Goal: Check status: Check status

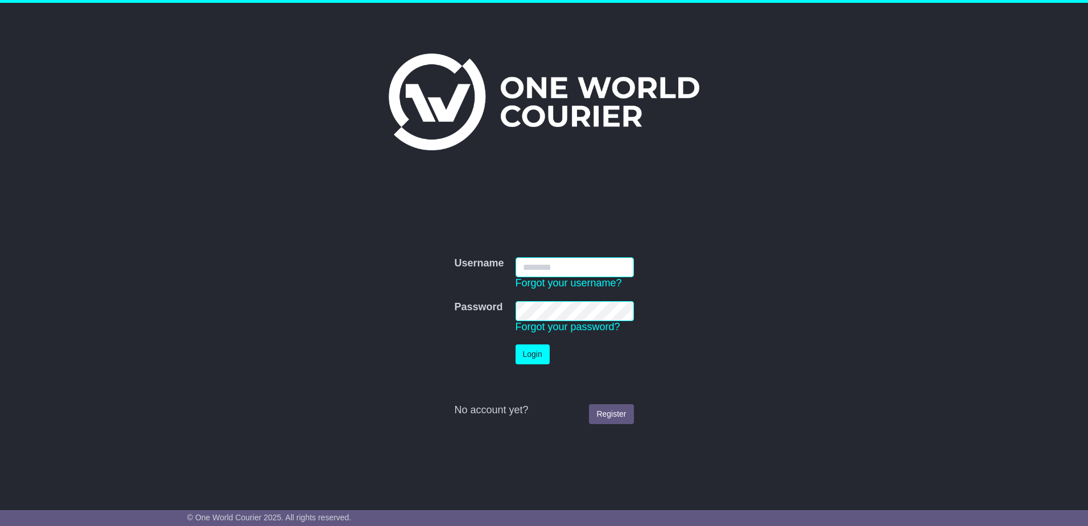
type input "**********"
click at [744, 318] on form "**********" at bounding box center [543, 340] width 571 height 178
click at [531, 354] on button "Login" at bounding box center [532, 354] width 34 height 20
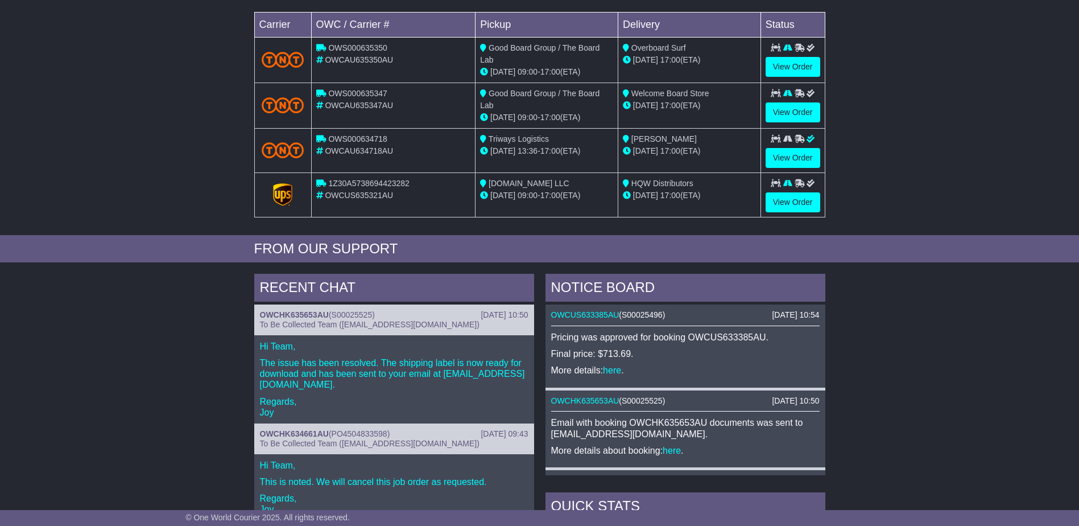
scroll to position [284, 0]
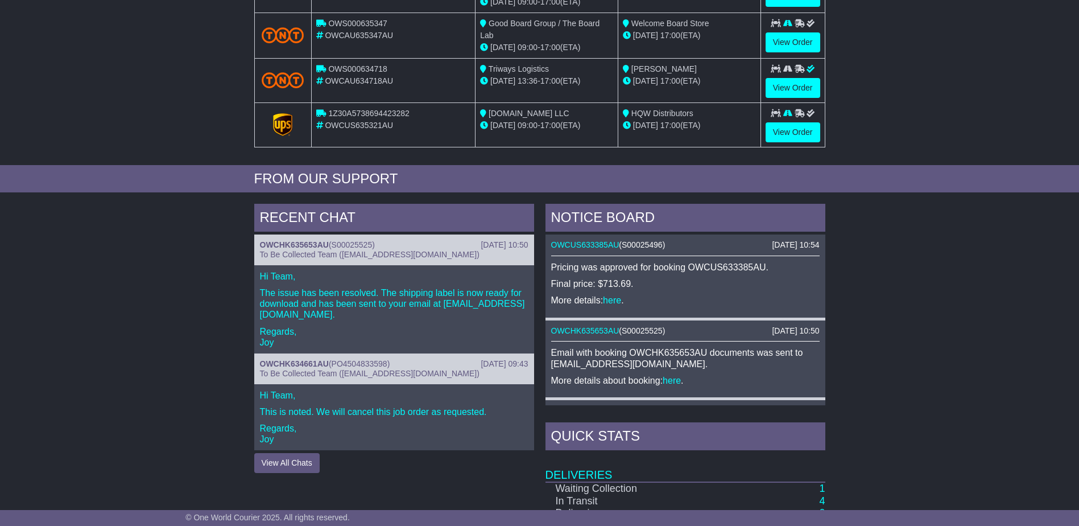
click at [157, 341] on div "RECENT CHAT 19 Aug 2025 10:50 OWCHK635653AU ( S00025525 ) To Be Collected Team …" at bounding box center [539, 443] width 1079 height 490
drag, startPoint x: 157, startPoint y: 341, endPoint x: 164, endPoint y: 337, distance: 8.1
click at [168, 337] on div "RECENT CHAT 19 Aug 2025 10:50 OWCHK635653AU ( S00025525 ) To Be Collected Team …" at bounding box center [539, 443] width 1079 height 490
drag, startPoint x: 129, startPoint y: 343, endPoint x: 181, endPoint y: 348, distance: 53.1
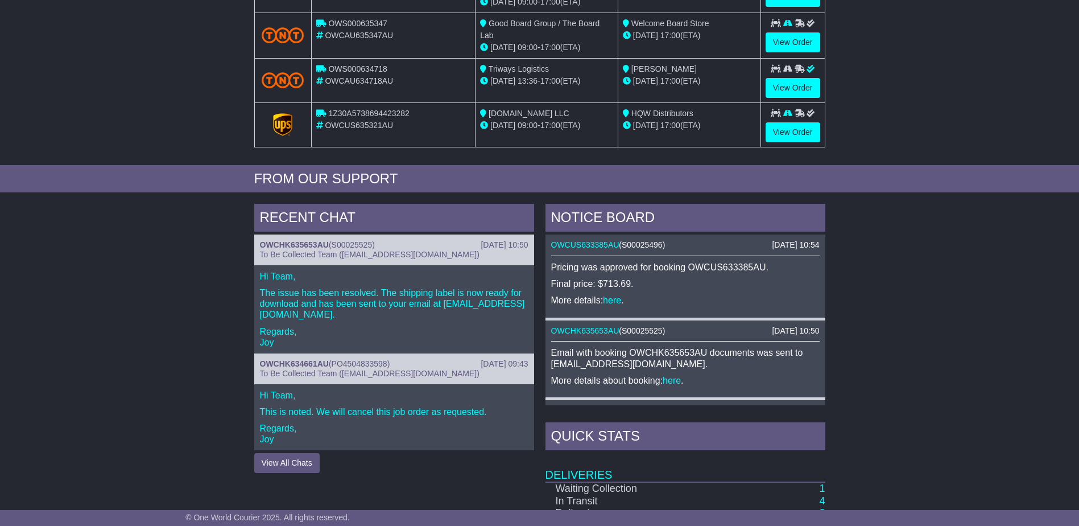
click at [139, 345] on div "RECENT CHAT 19 Aug 2025 10:50 OWCHK635653AU ( S00025525 ) To Be Collected Team …" at bounding box center [539, 443] width 1079 height 490
drag, startPoint x: 211, startPoint y: 349, endPoint x: 490, endPoint y: 348, distance: 278.8
click at [210, 348] on div "RECENT CHAT 19 Aug 2025 10:50 OWCHK635653AU ( S00025525 ) To Be Collected Team …" at bounding box center [539, 443] width 1079 height 490
click at [1034, 348] on div "RECENT CHAT 19 Aug 2025 10:50 OWCHK635653AU ( S00025525 ) To Be Collected Team …" at bounding box center [539, 443] width 1079 height 490
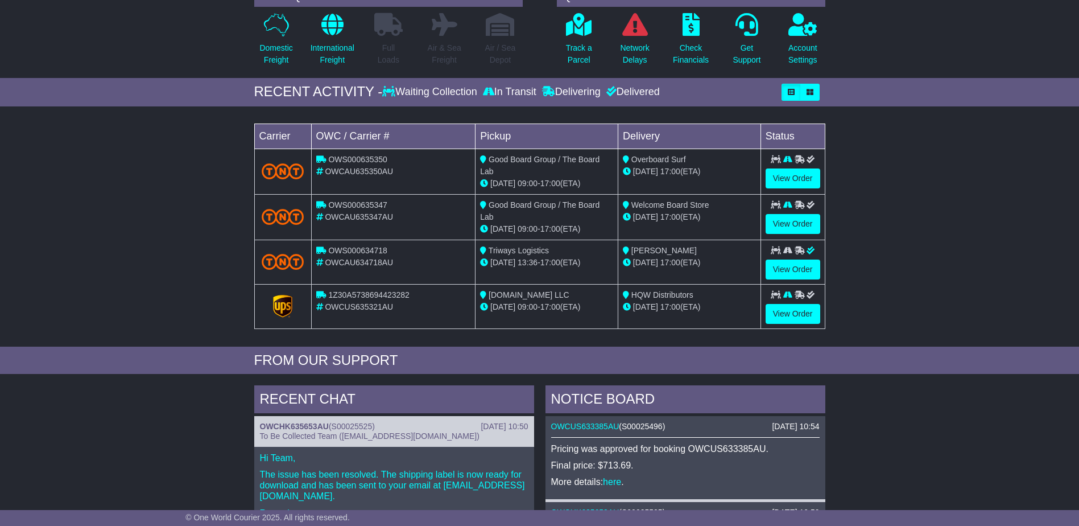
scroll to position [0, 0]
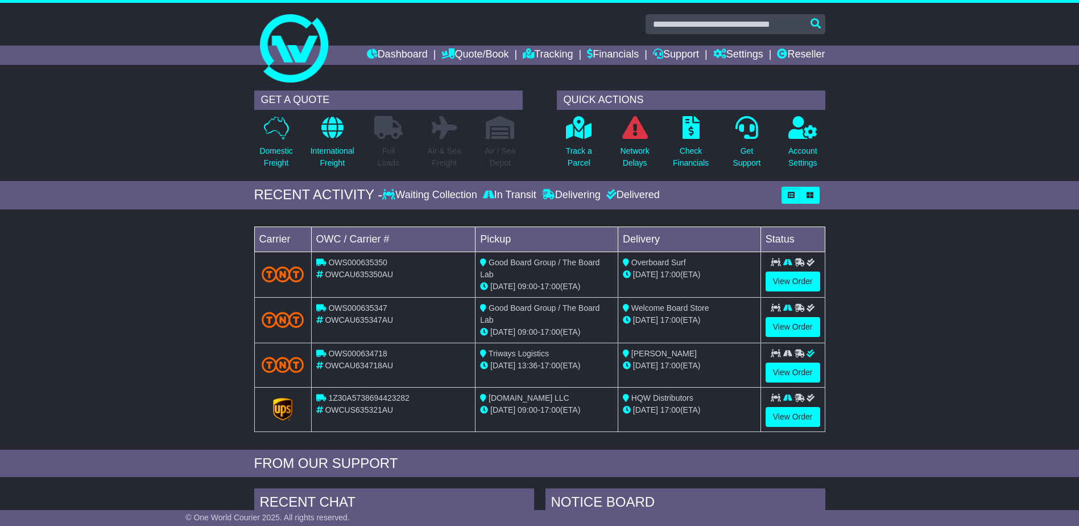
click at [165, 314] on div "Loading... No bookings found Carrier OWC / Carrier # Pickup Delivery Status OWS…" at bounding box center [539, 332] width 1079 height 234
click at [171, 316] on div "Loading... No bookings found Carrier OWC / Carrier # Pickup Delivery Status OWS…" at bounding box center [539, 332] width 1079 height 234
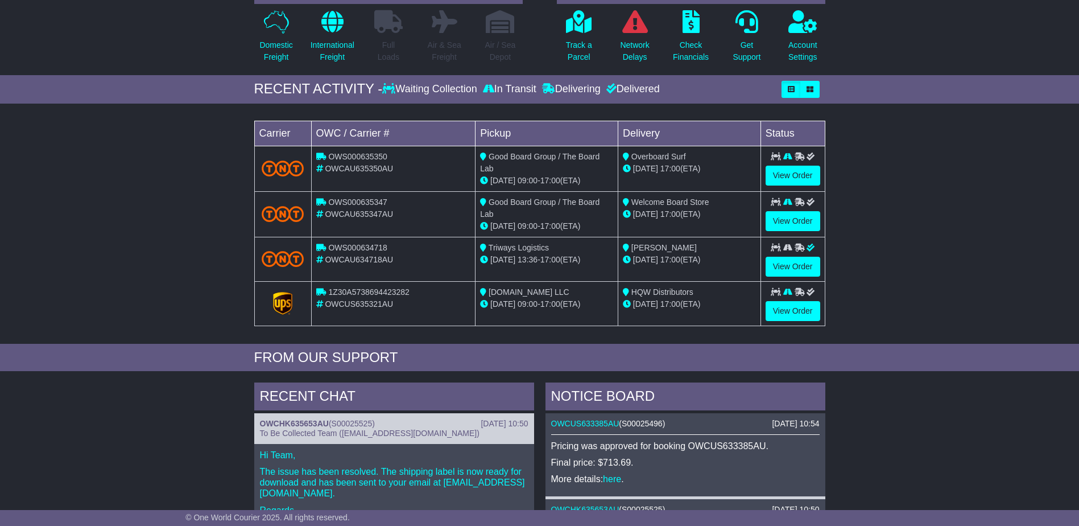
scroll to position [228, 0]
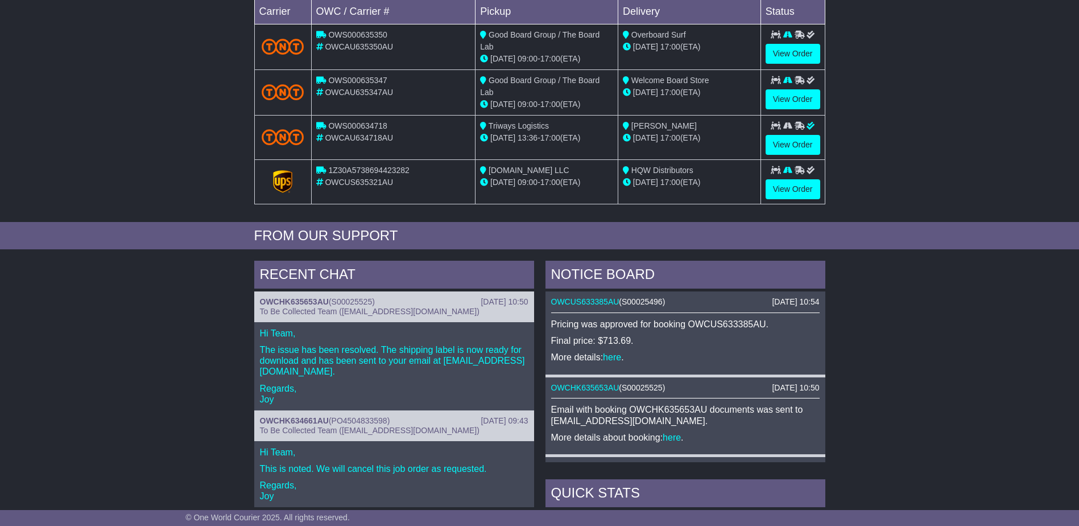
click at [431, 307] on span "To Be Collected Team (pickup@oneworldcourier.com.au)" at bounding box center [370, 311] width 220 height 9
click at [878, 402] on div "RECENT CHAT 19 Aug 2025 10:50 OWCHK635653AU ( S00025525 ) To Be Collected Team …" at bounding box center [539, 500] width 1079 height 490
drag, startPoint x: 878, startPoint y: 401, endPoint x: 876, endPoint y: 424, distance: 22.9
click at [865, 440] on div "RECENT CHAT 19 Aug 2025 10:50 OWCHK635653AU ( S00025525 ) To Be Collected Team …" at bounding box center [539, 500] width 1079 height 490
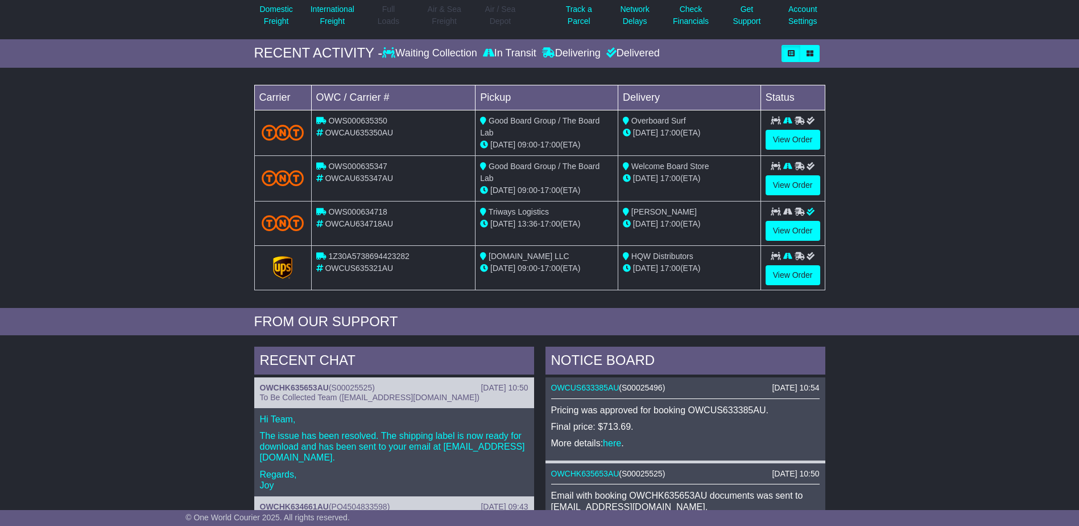
scroll to position [0, 0]
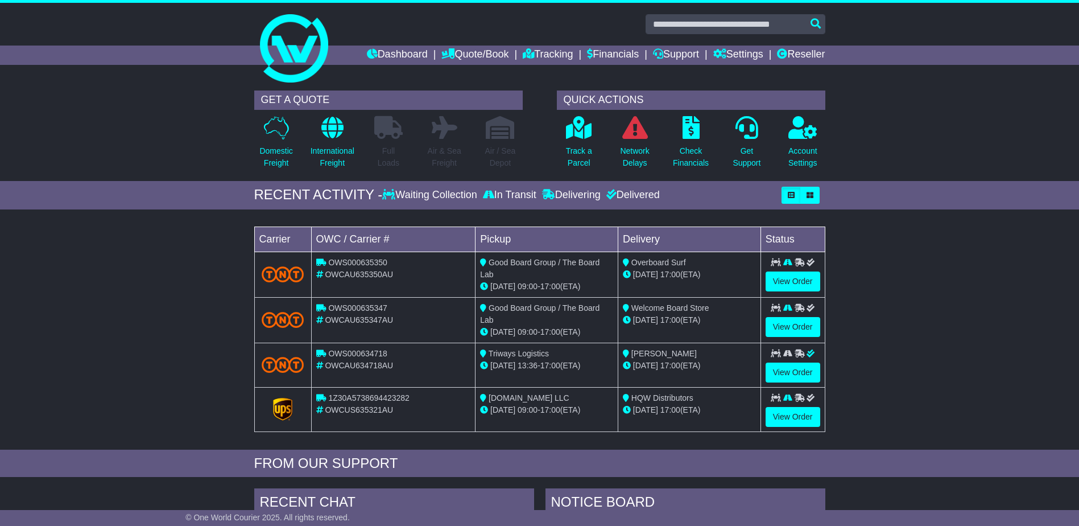
click at [972, 315] on div "Loading... No bookings found Carrier OWC / Carrier # Pickup Delivery Status OWS…" at bounding box center [539, 332] width 1079 height 234
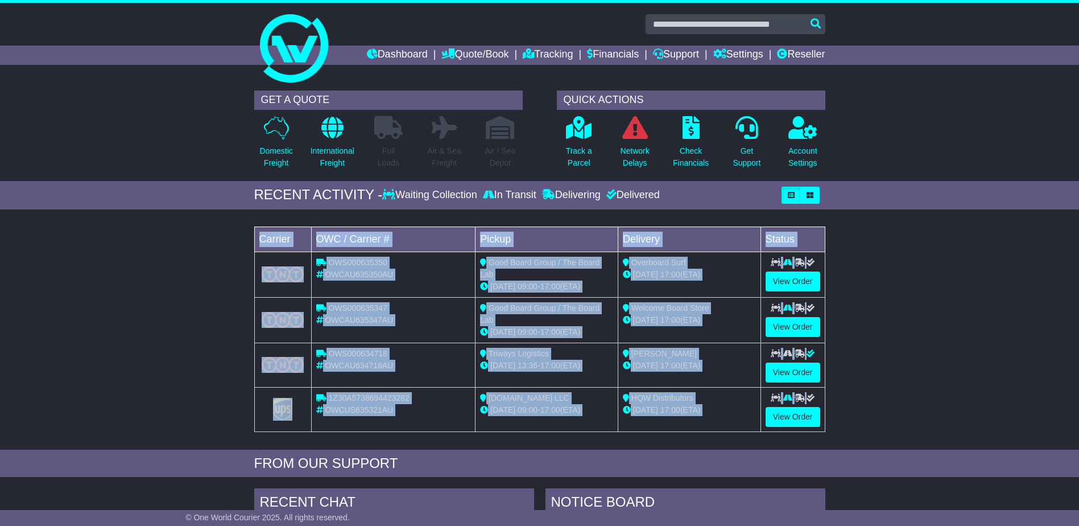
drag, startPoint x: 972, startPoint y: 315, endPoint x: 403, endPoint y: 458, distance: 586.6
click at [939, 316] on div "Loading... No bookings found Carrier OWC / Carrier # Pickup Delivery Status OWS…" at bounding box center [539, 332] width 1079 height 234
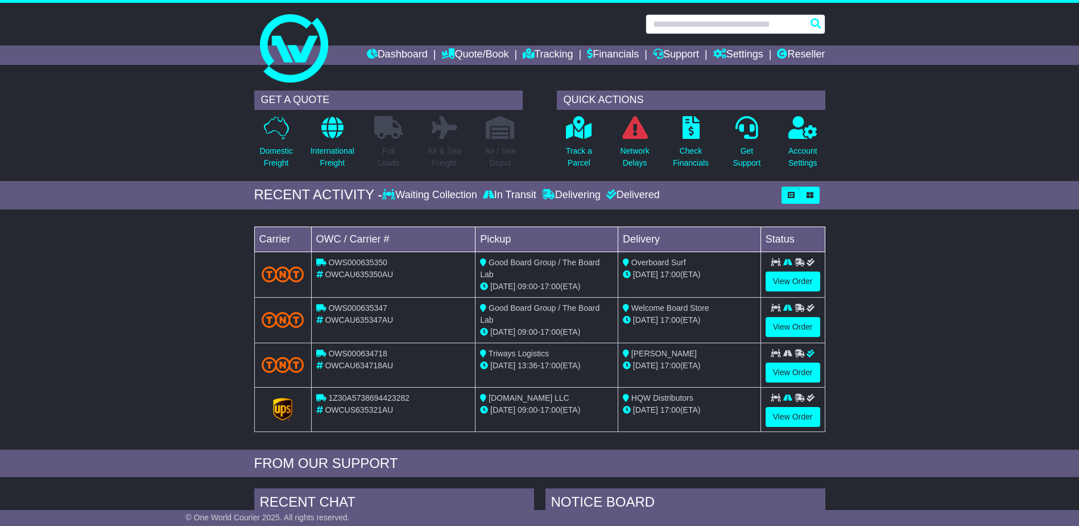
click at [746, 25] on input "text" at bounding box center [736, 24] width 180 height 20
paste input "**********"
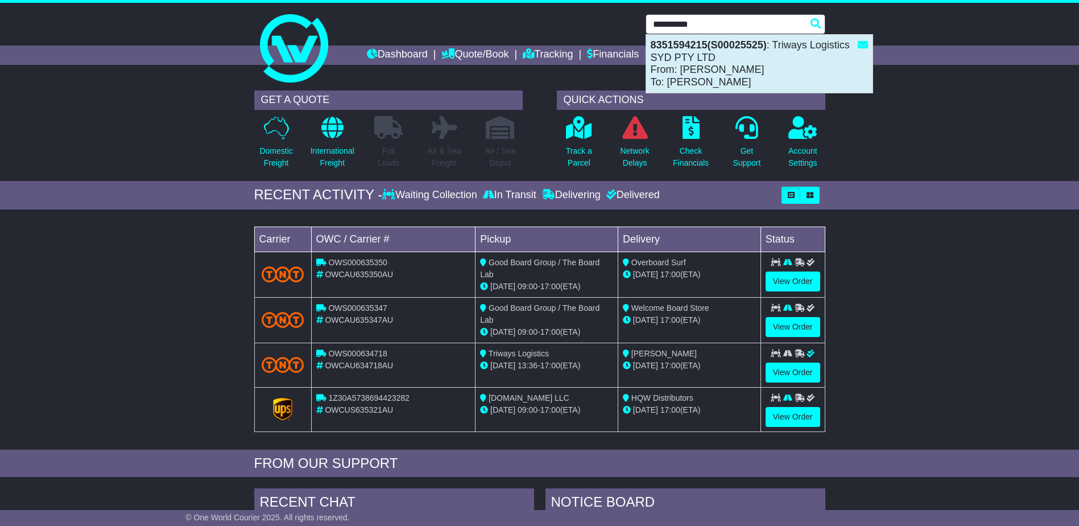
click at [693, 56] on div "8351594215(S00025525) : Triways Logistics SYD PTY LTD From: MS. LAM To: Alpa Pa…" at bounding box center [759, 64] width 226 height 58
type input "**********"
click at [693, 56] on link "Support" at bounding box center [676, 55] width 46 height 19
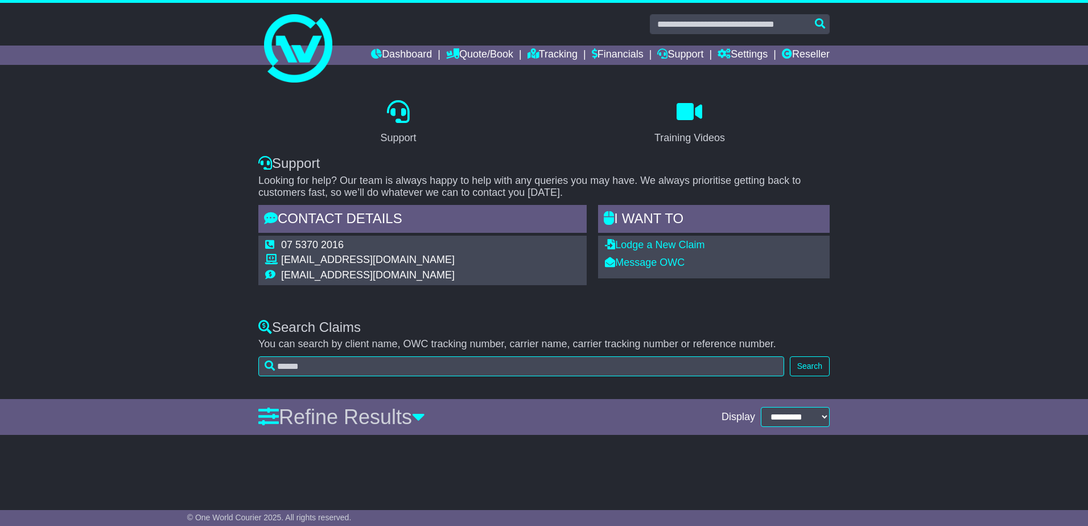
drag, startPoint x: 185, startPoint y: 332, endPoint x: 125, endPoint y: 329, distance: 59.8
click at [154, 329] on div "Search Claims You can search by client name, OWC tracking number, carrier name,…" at bounding box center [544, 345] width 1088 height 74
drag, startPoint x: 125, startPoint y: 329, endPoint x: 163, endPoint y: 331, distance: 37.6
click at [133, 329] on div "Search Claims You can search by client name, OWC tracking number, carrier name,…" at bounding box center [544, 345] width 1088 height 74
drag, startPoint x: 163, startPoint y: 331, endPoint x: 180, endPoint y: 327, distance: 18.1
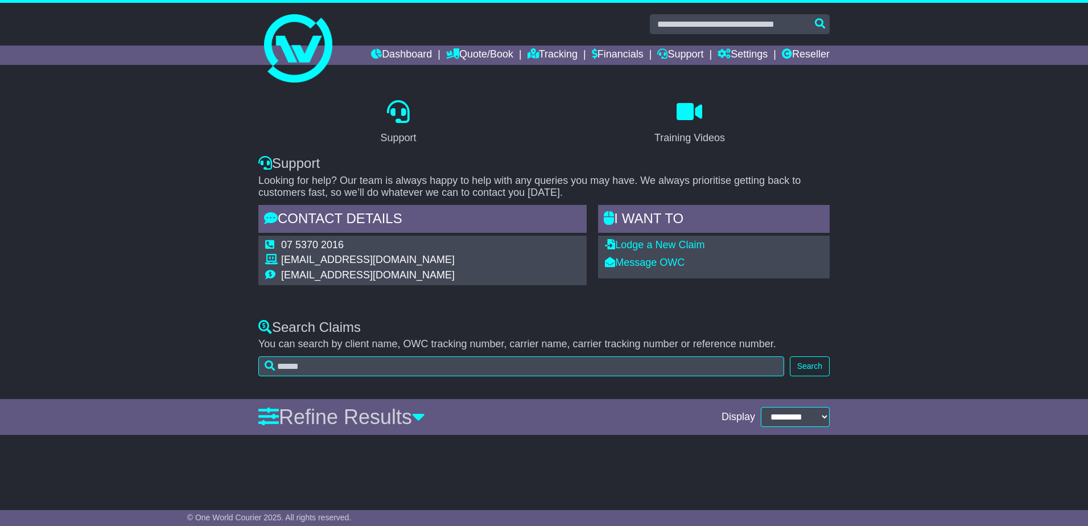
click at [169, 330] on div "Search Claims You can search by client name, OWC tracking number, carrier name,…" at bounding box center [544, 345] width 1088 height 74
drag, startPoint x: 389, startPoint y: 56, endPoint x: 406, endPoint y: 60, distance: 17.7
click at [390, 56] on link "Dashboard" at bounding box center [401, 55] width 61 height 19
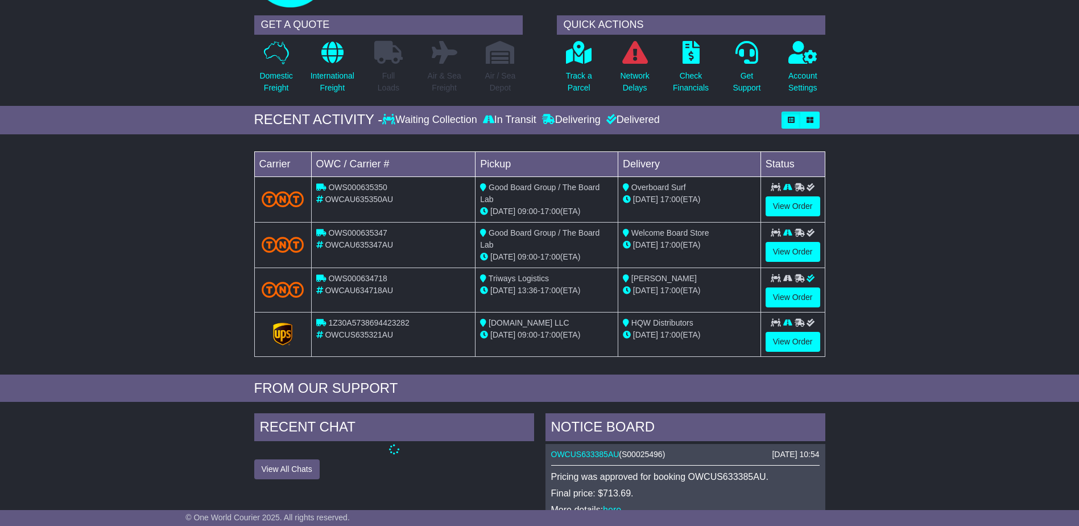
scroll to position [114, 0]
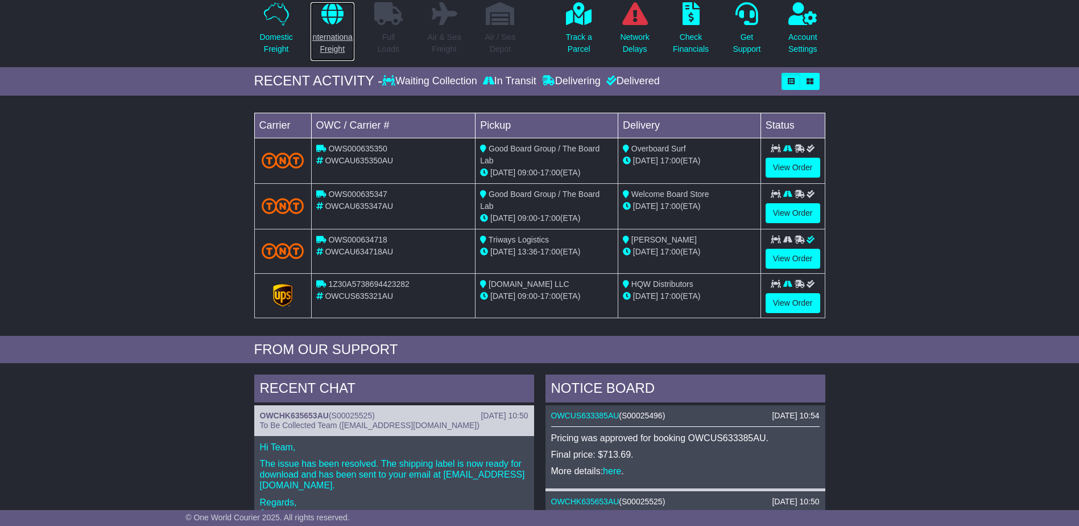
click at [328, 34] on p "International Freight" at bounding box center [333, 43] width 44 height 24
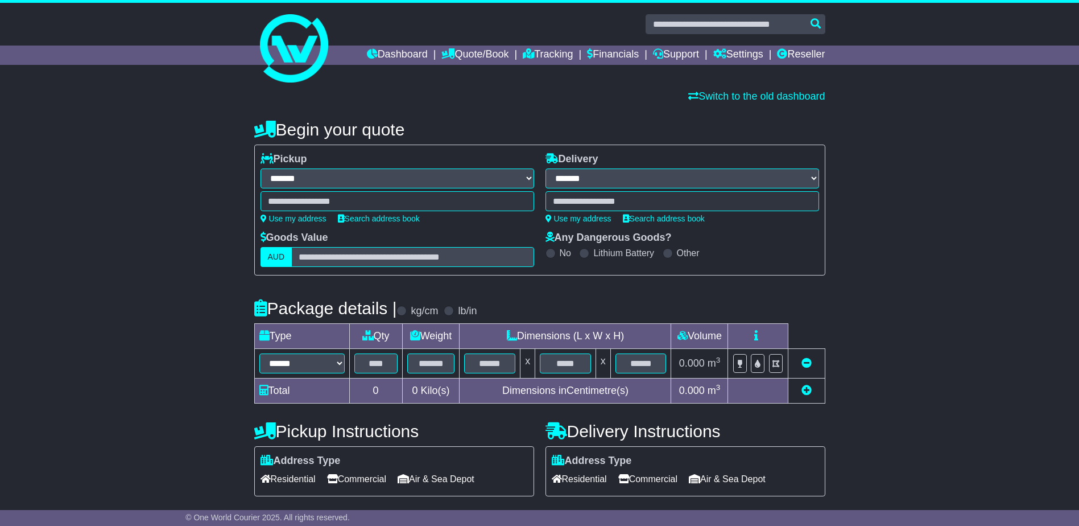
select select "**"
click at [399, 55] on link "Dashboard" at bounding box center [397, 55] width 61 height 19
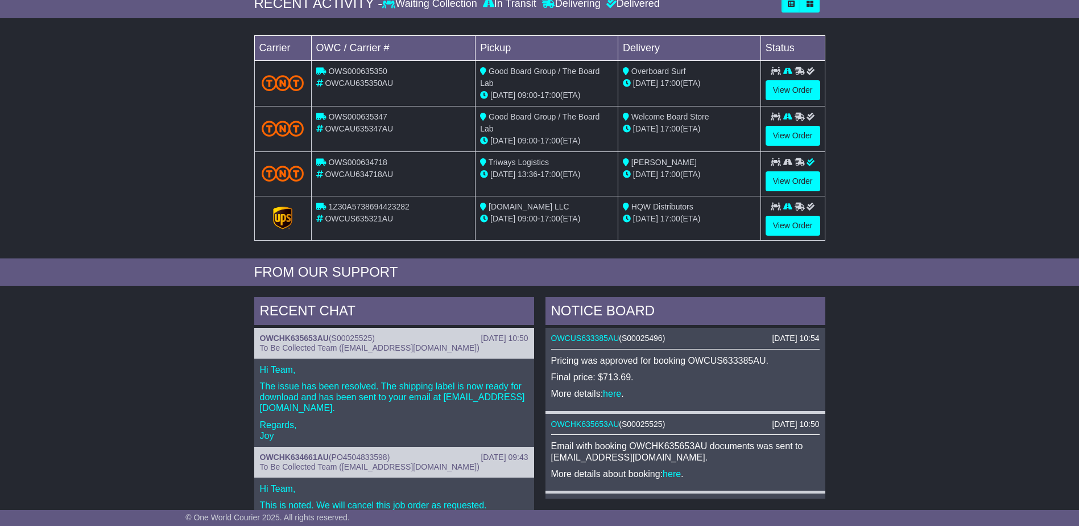
scroll to position [57, 0]
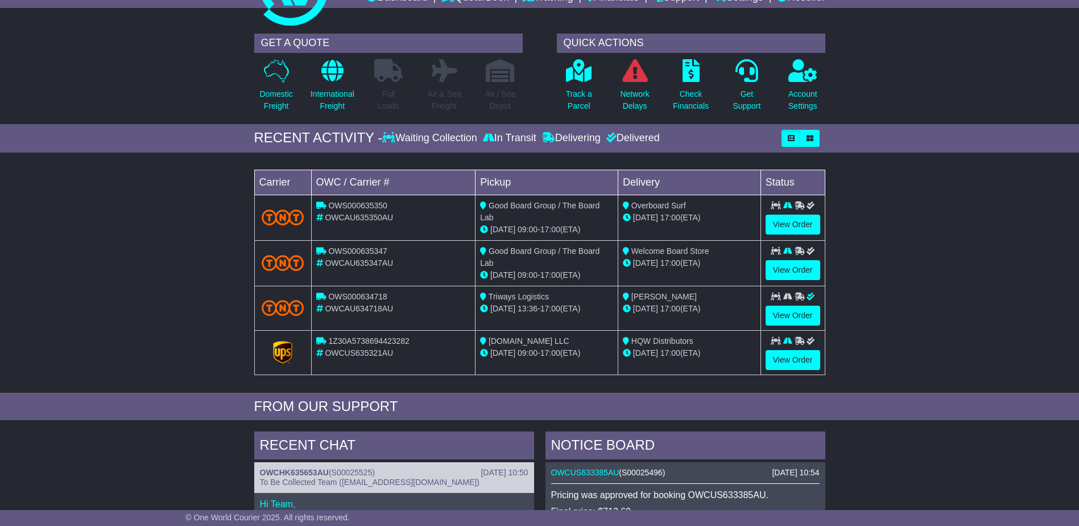
drag, startPoint x: 952, startPoint y: 315, endPoint x: 962, endPoint y: 309, distance: 12.0
click at [952, 316] on div "Loading... No bookings found Carrier OWC / Carrier # Pickup Delivery Status OWS…" at bounding box center [539, 275] width 1079 height 234
click at [648, 39] on div "QUICK ACTIONS" at bounding box center [691, 43] width 269 height 19
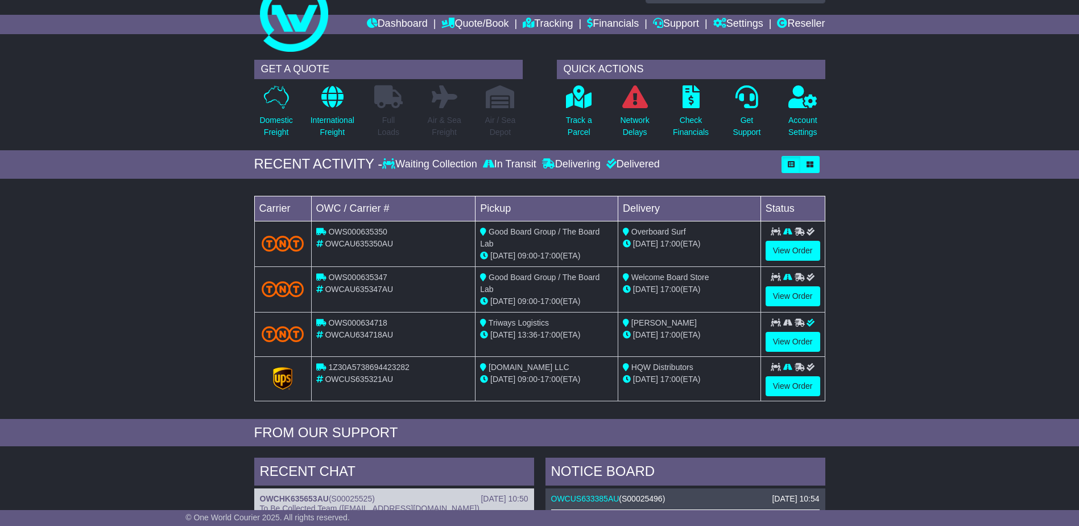
scroll to position [0, 0]
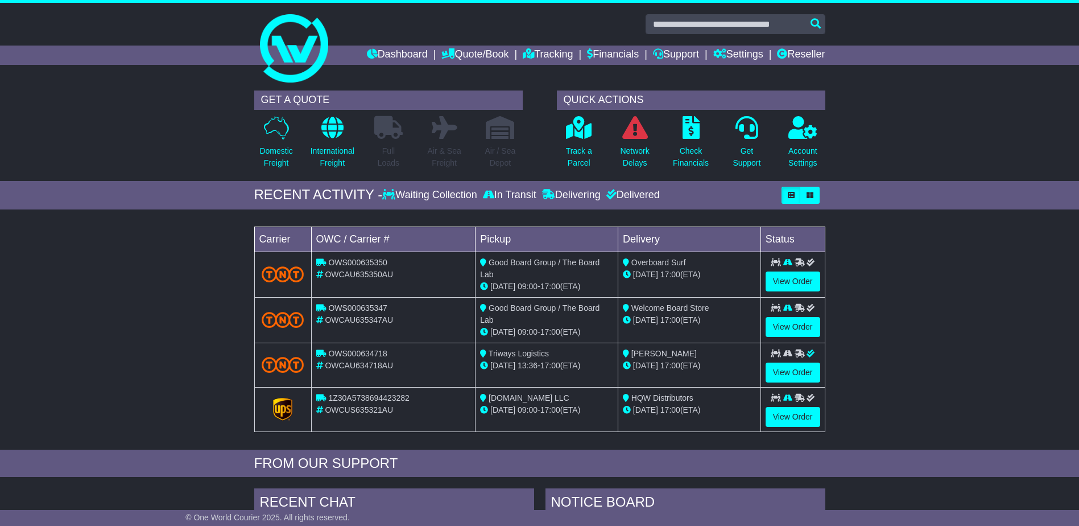
click at [172, 290] on div "Loading... No bookings found Carrier OWC / Carrier # Pickup Delivery Status OWS…" at bounding box center [539, 332] width 1079 height 234
click at [153, 292] on div "Loading... No bookings found Carrier OWC / Carrier # Pickup Delivery Status OWS…" at bounding box center [539, 332] width 1079 height 234
drag, startPoint x: 244, startPoint y: 275, endPoint x: 257, endPoint y: 266, distance: 15.1
click at [249, 271] on div "Loading... No bookings found Carrier OWC / Carrier # Pickup Delivery Status OWS…" at bounding box center [539, 332] width 1079 height 234
drag, startPoint x: 528, startPoint y: 55, endPoint x: 531, endPoint y: 61, distance: 6.4
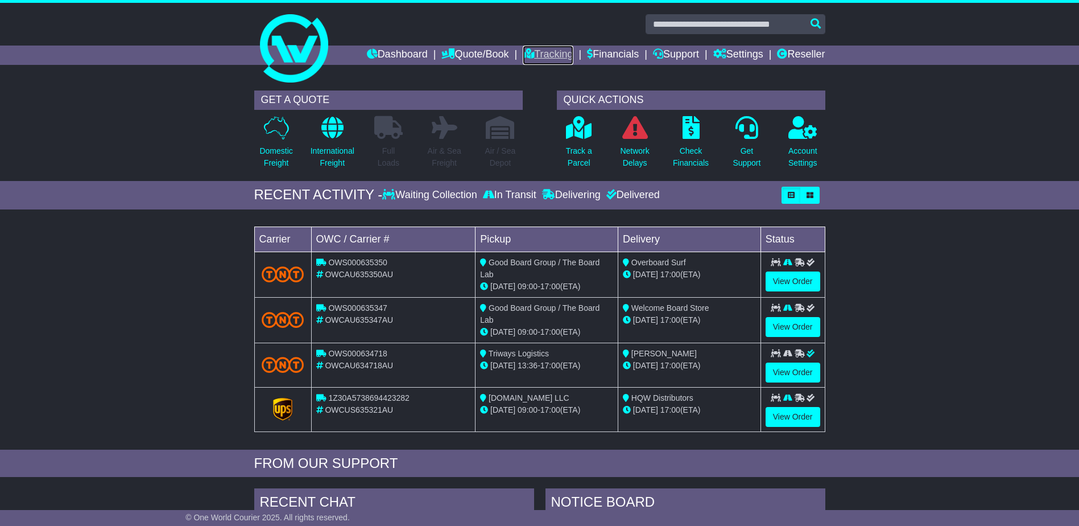
click at [529, 55] on link "Tracking" at bounding box center [548, 55] width 50 height 19
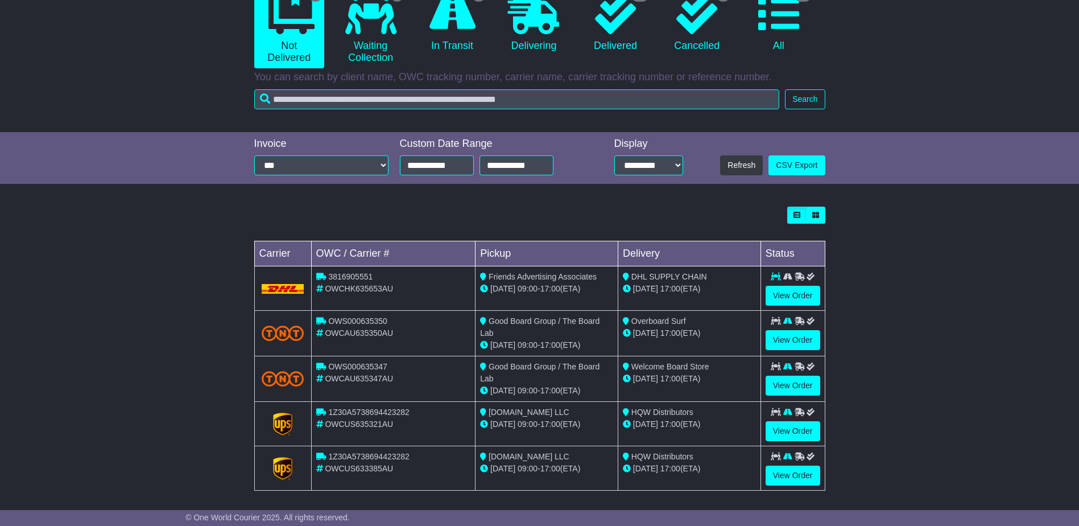
scroll to position [132, 0]
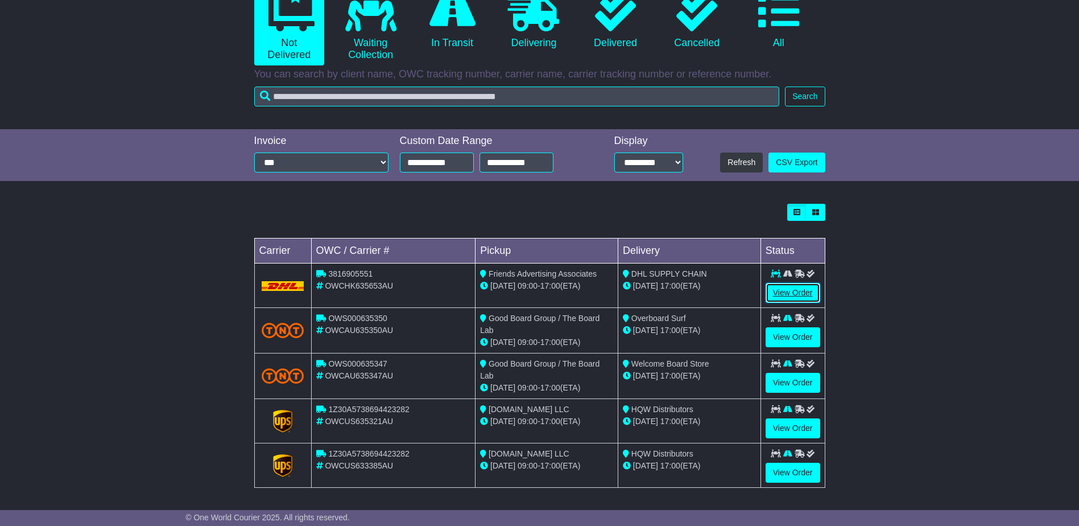
click at [796, 290] on link "View Order" at bounding box center [793, 293] width 55 height 20
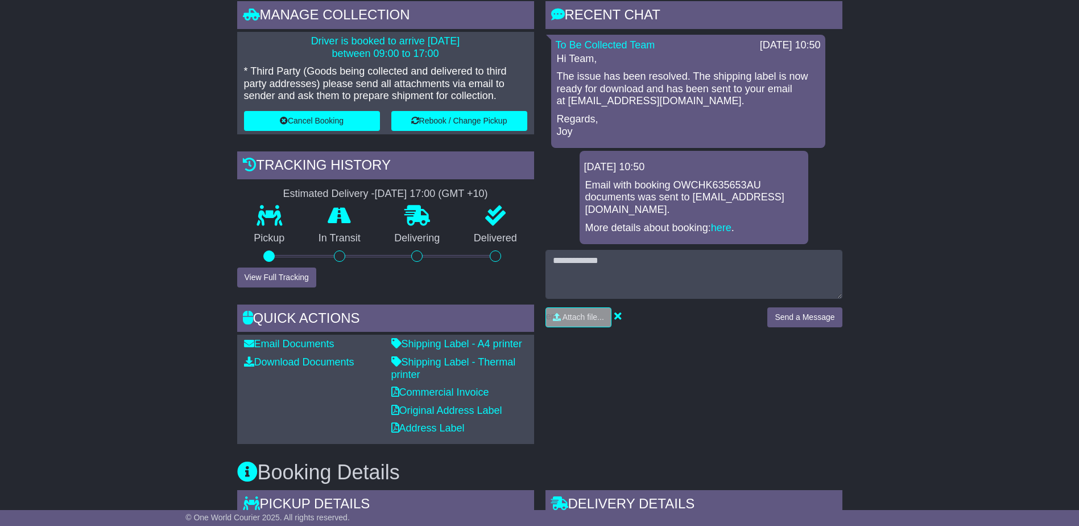
scroll to position [284, 0]
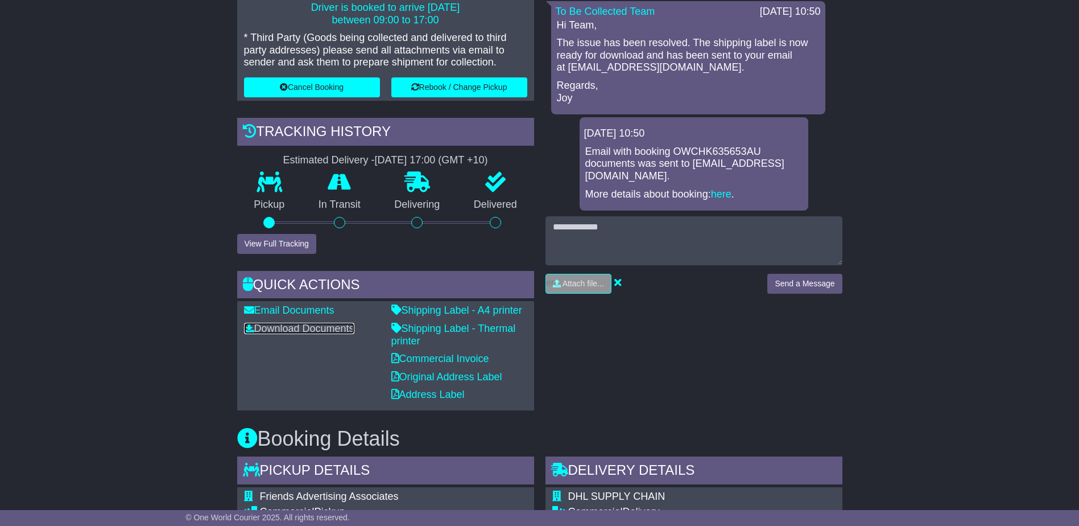
click at [280, 326] on link "Download Documents" at bounding box center [299, 328] width 110 height 11
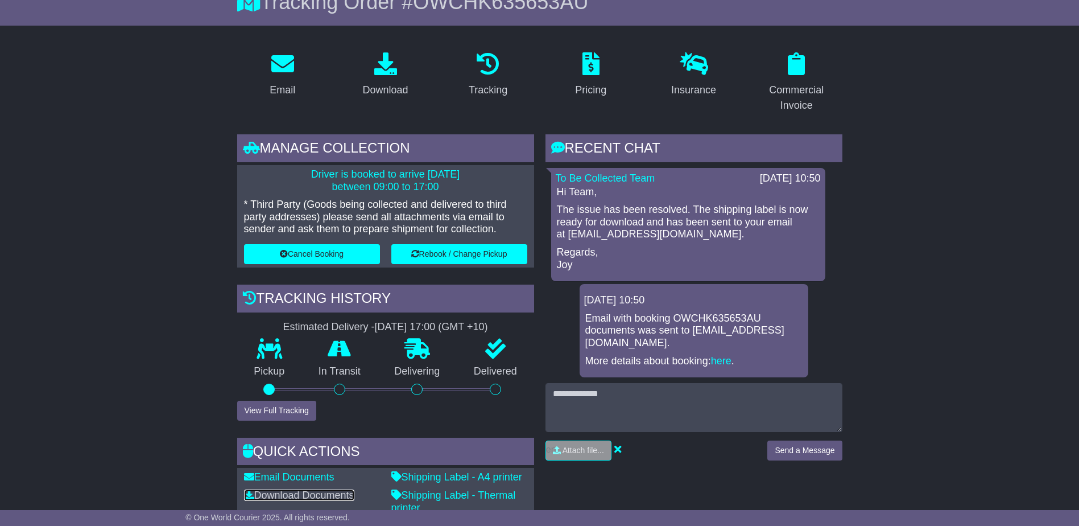
scroll to position [0, 0]
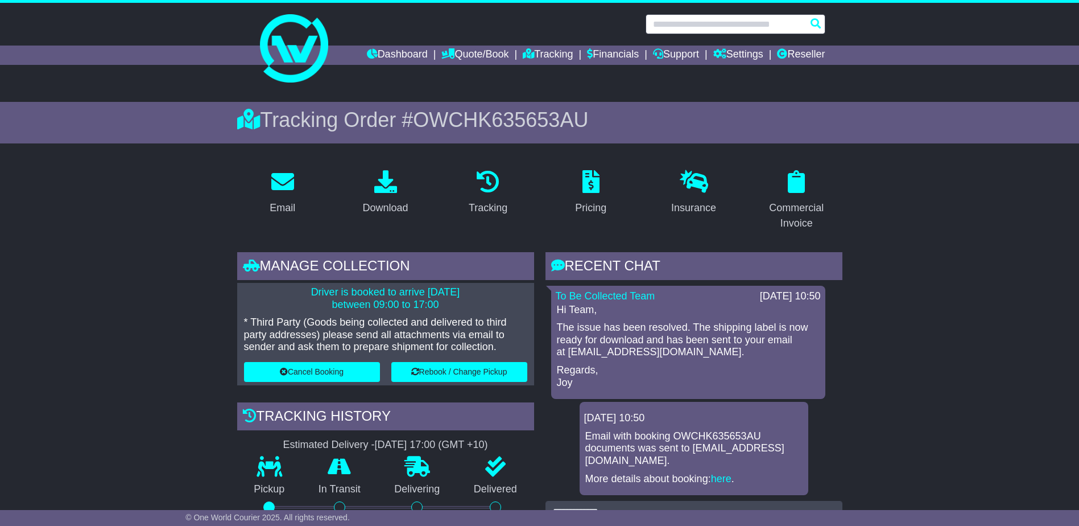
click at [726, 23] on input "text" at bounding box center [736, 24] width 180 height 20
paste input "*********"
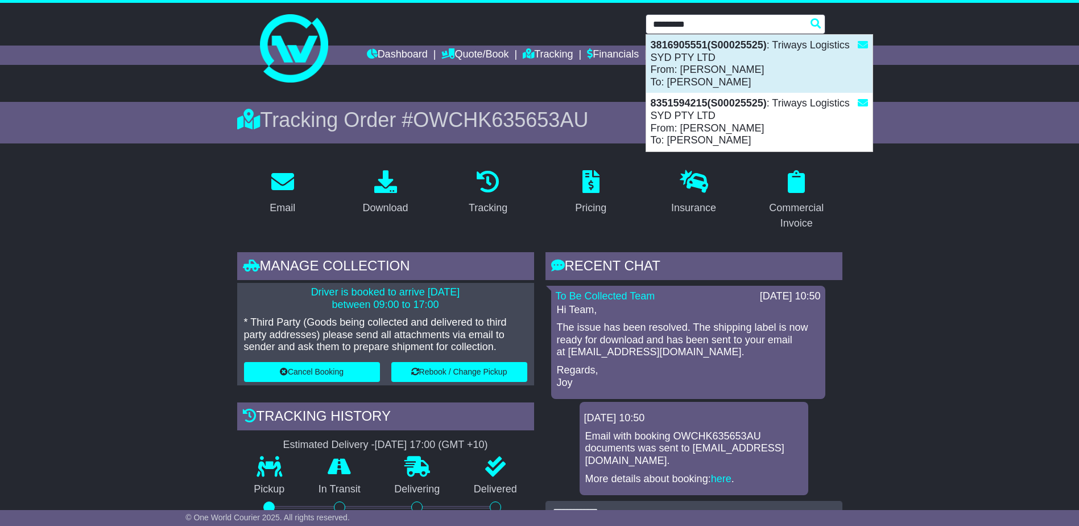
click at [708, 53] on div "3816905551(S00025525) : Triways Logistics SYD PTY LTD From: MS. LAM To: Alpa Pa…" at bounding box center [759, 64] width 226 height 58
type input "**********"
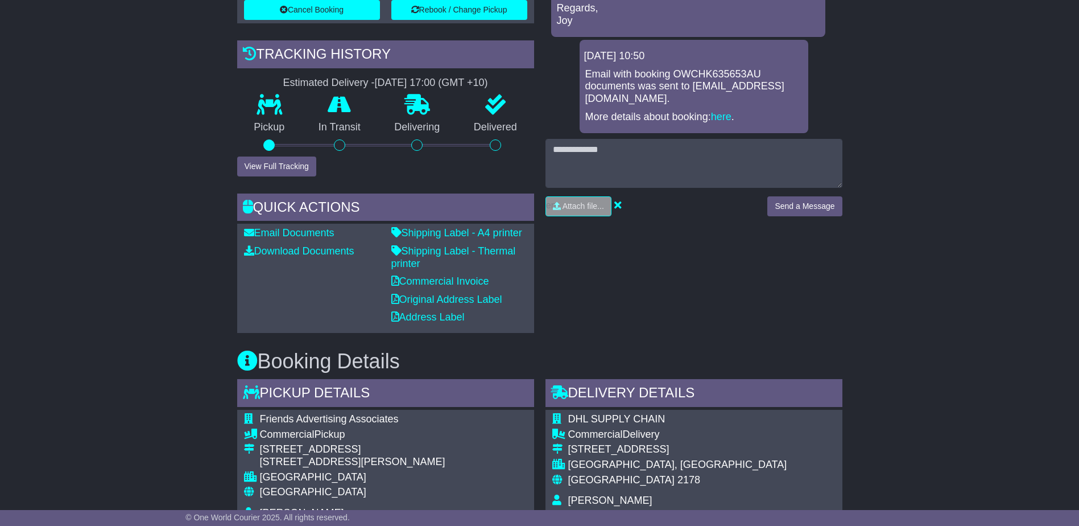
scroll to position [341, 0]
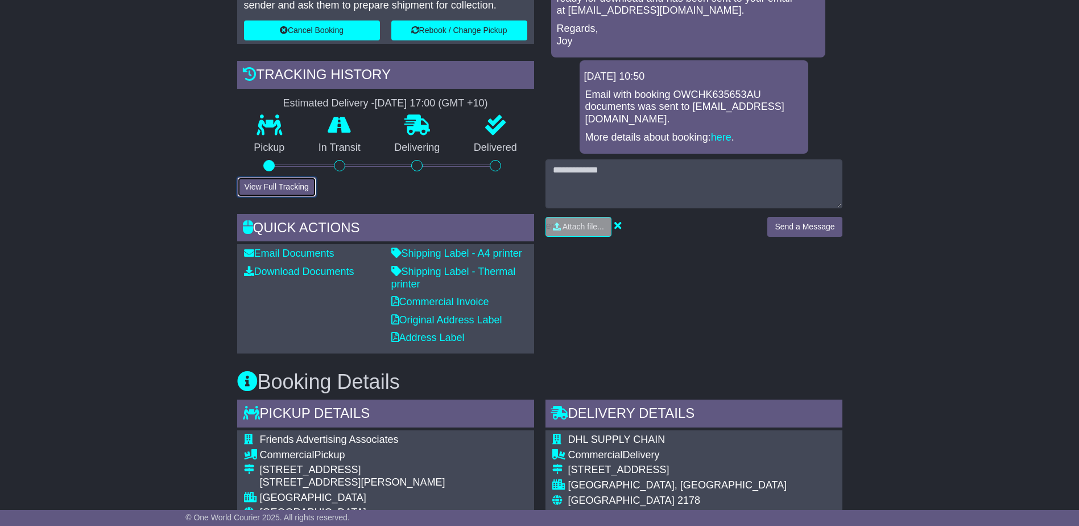
drag, startPoint x: 270, startPoint y: 181, endPoint x: 307, endPoint y: 191, distance: 38.2
click at [270, 182] on button "View Full Tracking" at bounding box center [276, 187] width 79 height 20
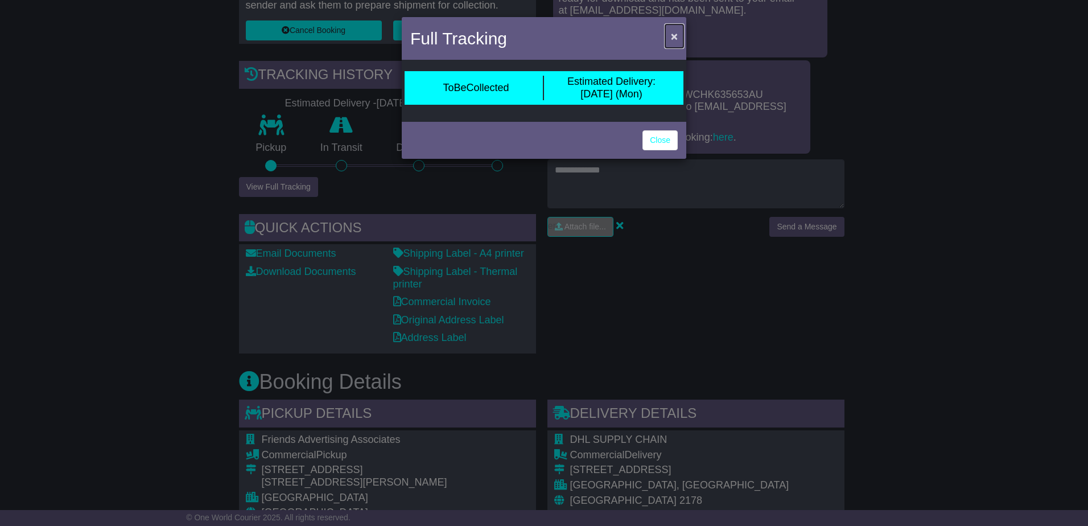
drag, startPoint x: 675, startPoint y: 34, endPoint x: 687, endPoint y: 67, distance: 35.6
click at [675, 34] on span "×" at bounding box center [674, 36] width 7 height 13
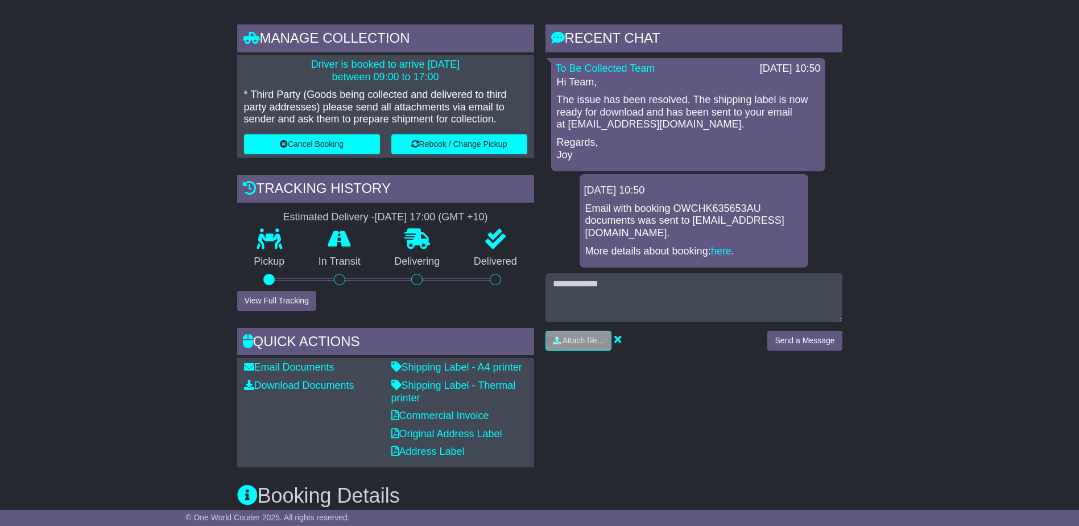
scroll to position [284, 0]
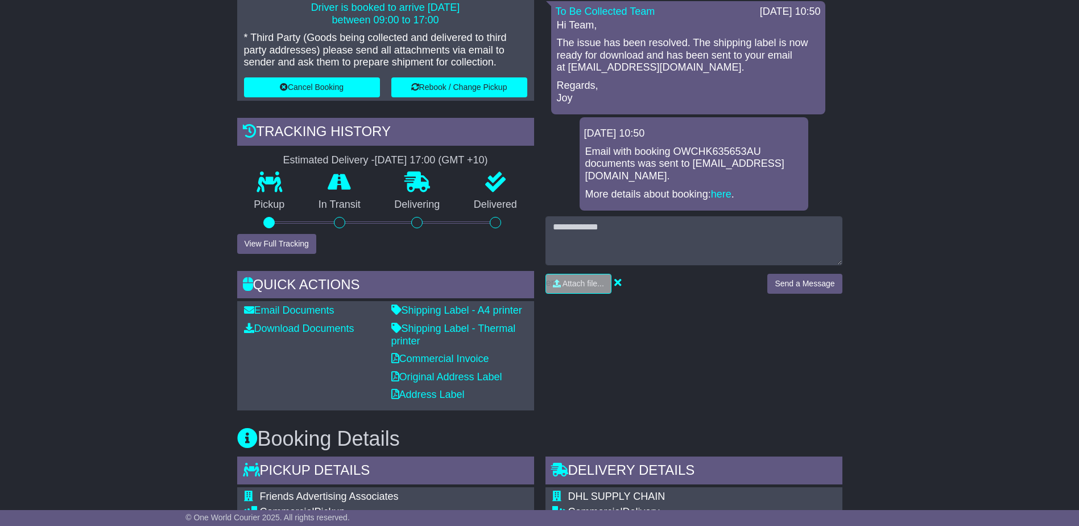
drag, startPoint x: 167, startPoint y: 220, endPoint x: 181, endPoint y: 217, distance: 14.4
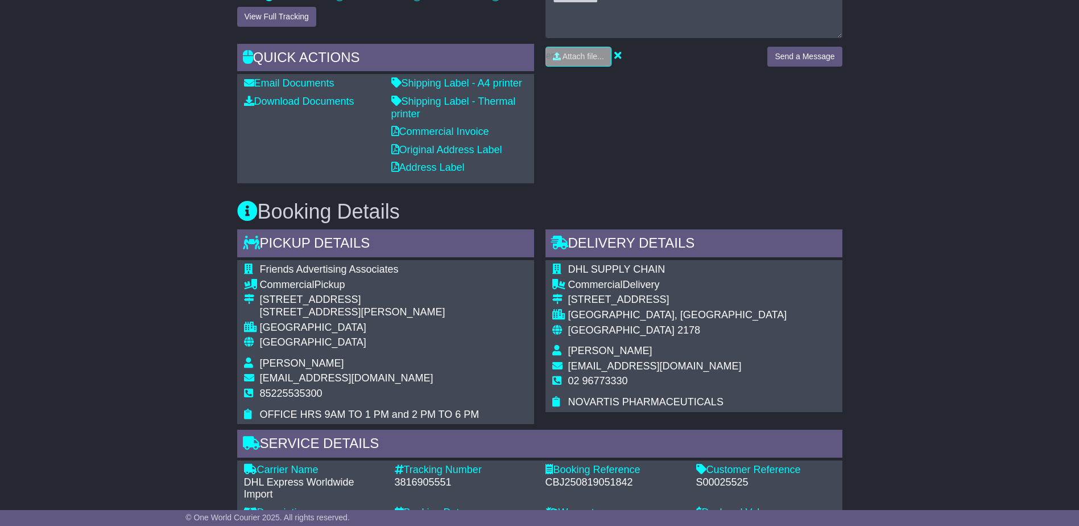
scroll to position [512, 0]
drag, startPoint x: 116, startPoint y: 257, endPoint x: 102, endPoint y: 174, distance: 84.3
click at [72, 170] on div "Email Download Tracking Pricing Insurance" at bounding box center [539, 404] width 1079 height 1513
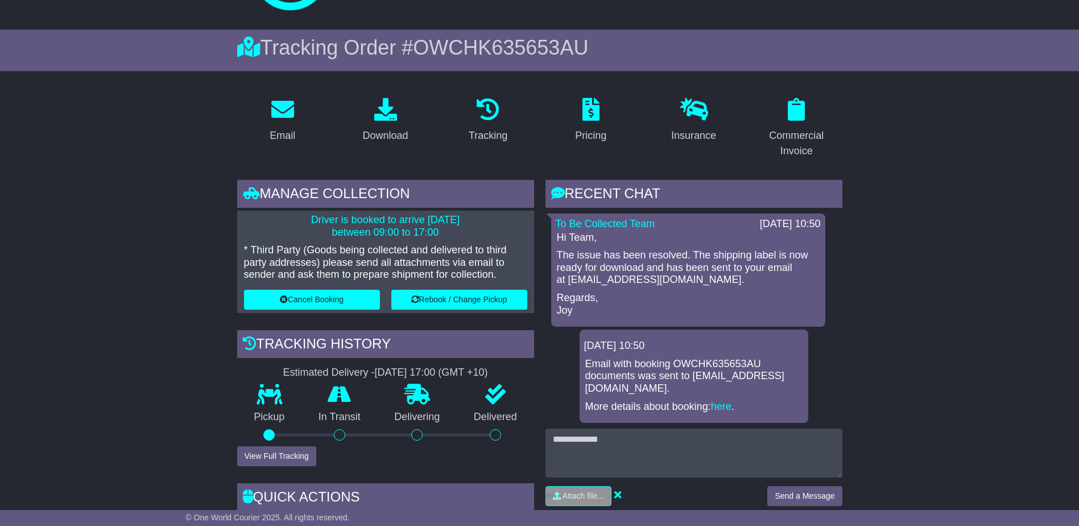
scroll to position [171, 0]
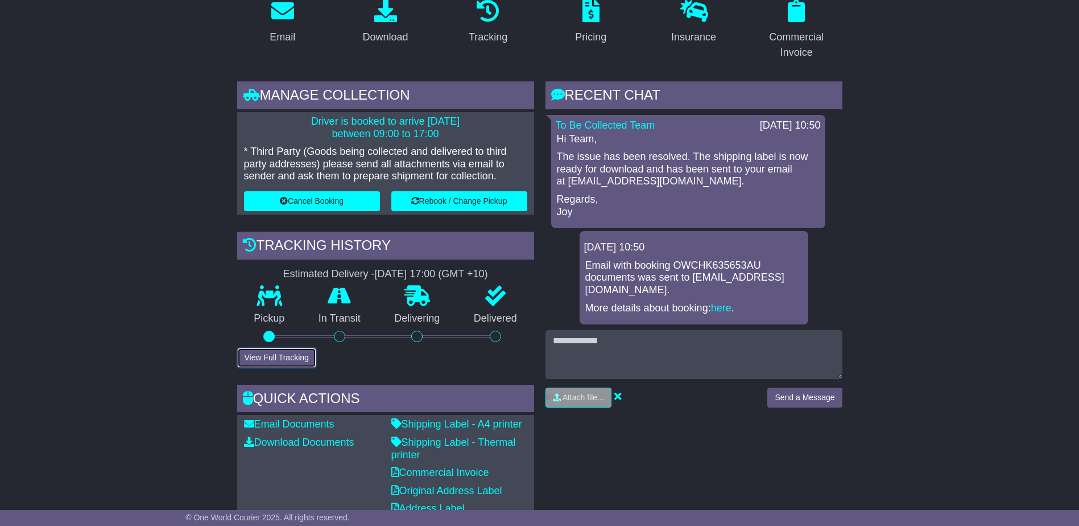
click at [301, 359] on button "View Full Tracking" at bounding box center [276, 358] width 79 height 20
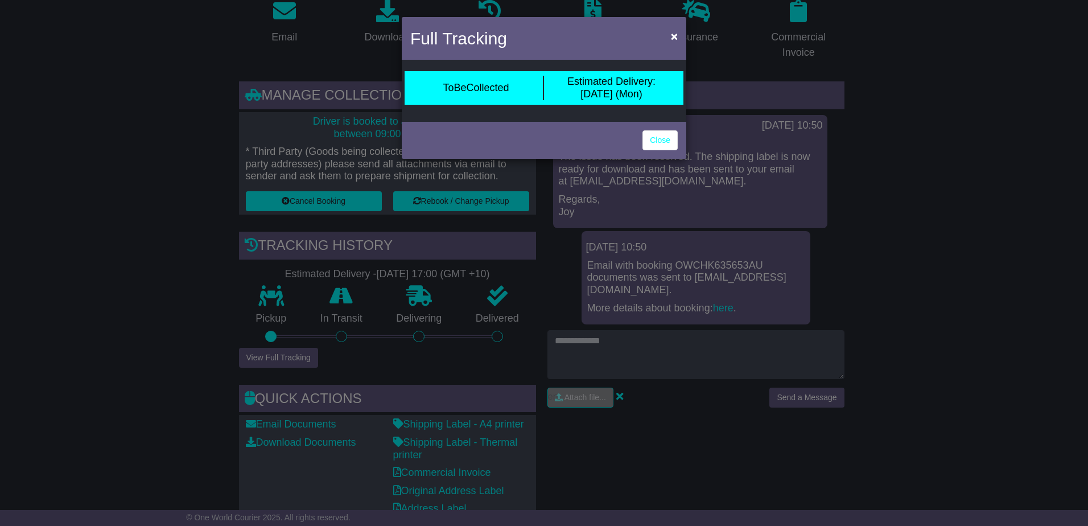
drag, startPoint x: 912, startPoint y: 253, endPoint x: 902, endPoint y: 259, distance: 12.0
click at [912, 254] on div "Full Tracking × ToBeCollected Estimated Delivery: [DATE] (Mon) Close" at bounding box center [544, 263] width 1088 height 526
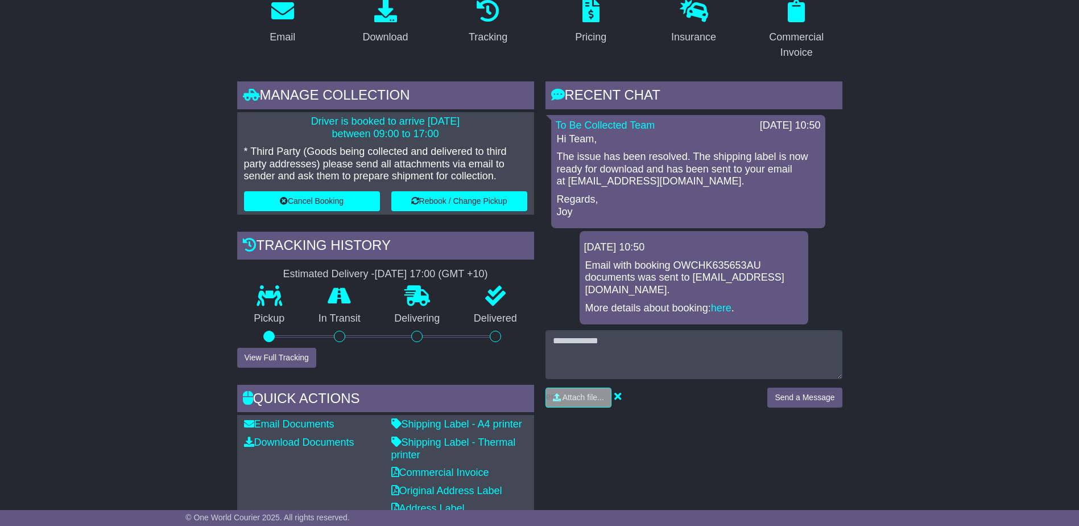
drag, startPoint x: 123, startPoint y: 325, endPoint x: 131, endPoint y: 313, distance: 14.1
drag, startPoint x: 131, startPoint y: 313, endPoint x: 108, endPoint y: 376, distance: 67.1
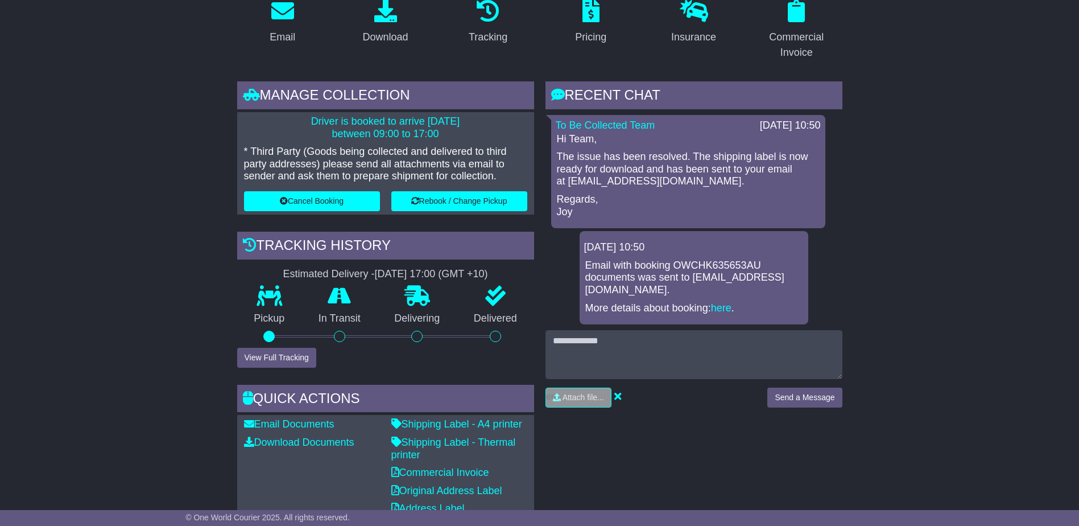
drag, startPoint x: 108, startPoint y: 376, endPoint x: 101, endPoint y: 369, distance: 10.5
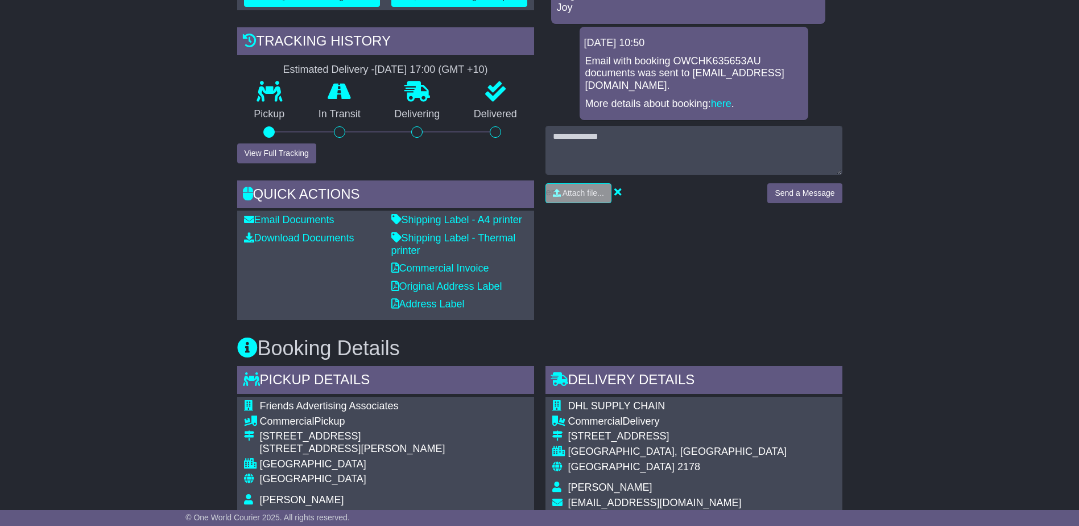
scroll to position [398, 0]
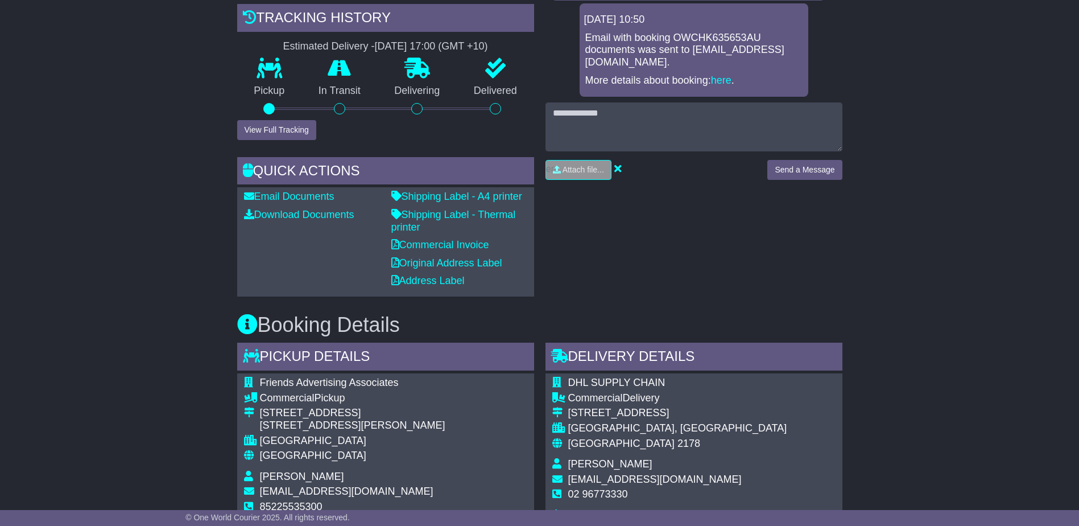
click at [111, 350] on div "Email Download Tracking Pricing Insurance" at bounding box center [539, 518] width 1079 height 1513
click at [656, 276] on div "RECENT CHAT Loading... No messages To Be Collected Team [DATE] 10:50 Hi Team, T…" at bounding box center [694, 75] width 308 height 443
click at [698, 290] on div "RECENT CHAT Loading... No messages To Be Collected Team [DATE] 10:50 Hi Team, T…" at bounding box center [694, 75] width 308 height 443
drag, startPoint x: 694, startPoint y: 293, endPoint x: 694, endPoint y: 299, distance: 6.3
click at [694, 299] on div "Email Download Tracking Pricing Insurance" at bounding box center [540, 519] width 617 height 1502
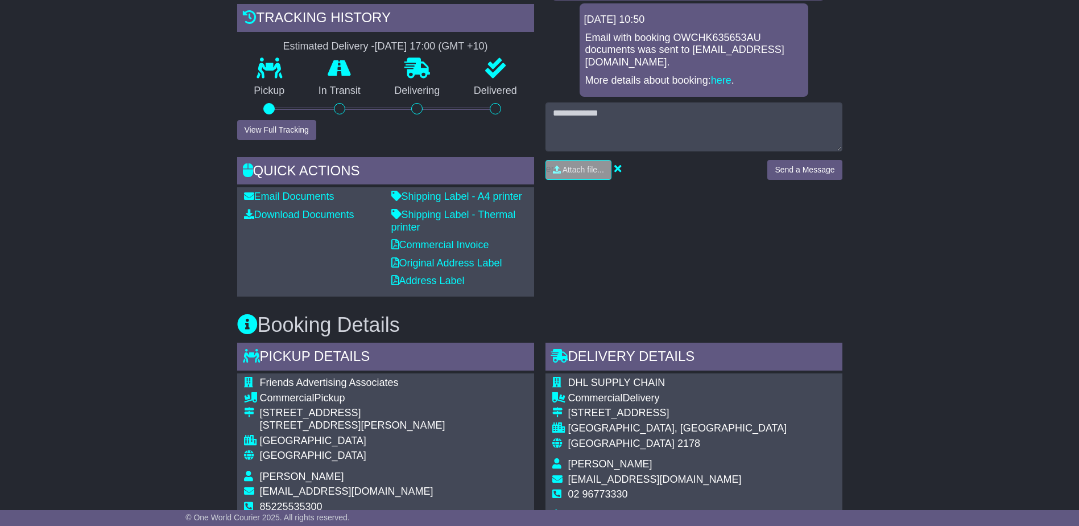
drag, startPoint x: 694, startPoint y: 299, endPoint x: 672, endPoint y: 302, distance: 21.8
click at [672, 302] on div "Booking Details Pickup Details - Tail Lift Friends Advertising Associates Comme…" at bounding box center [540, 493] width 617 height 394
click at [674, 301] on div "Booking Details Pickup Details - Tail Lift Friends Advertising Associates Comme…" at bounding box center [540, 493] width 617 height 394
drag, startPoint x: 579, startPoint y: 251, endPoint x: 560, endPoint y: 267, distance: 25.0
click at [560, 267] on div "RECENT CHAT Loading... No messages To Be Collected Team [DATE] 10:50 Hi Team, T…" at bounding box center [694, 75] width 308 height 443
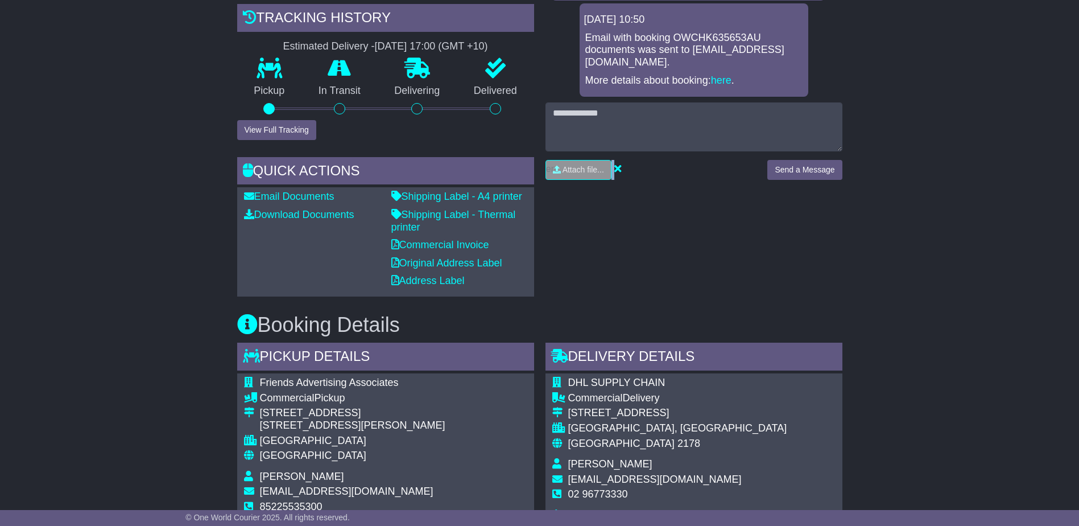
click at [559, 268] on div "RECENT CHAT Loading... No messages To Be Collected Team [DATE] 10:50 Hi Team, T…" at bounding box center [694, 75] width 308 height 443
click at [558, 268] on div "RECENT CHAT Loading... No messages To Be Collected Team [DATE] 10:50 Hi Team, T…" at bounding box center [694, 75] width 308 height 443
drag, startPoint x: 137, startPoint y: 304, endPoint x: 282, endPoint y: 329, distance: 147.8
click at [137, 309] on div "Email Download Tracking Pricing Insurance" at bounding box center [539, 518] width 1079 height 1513
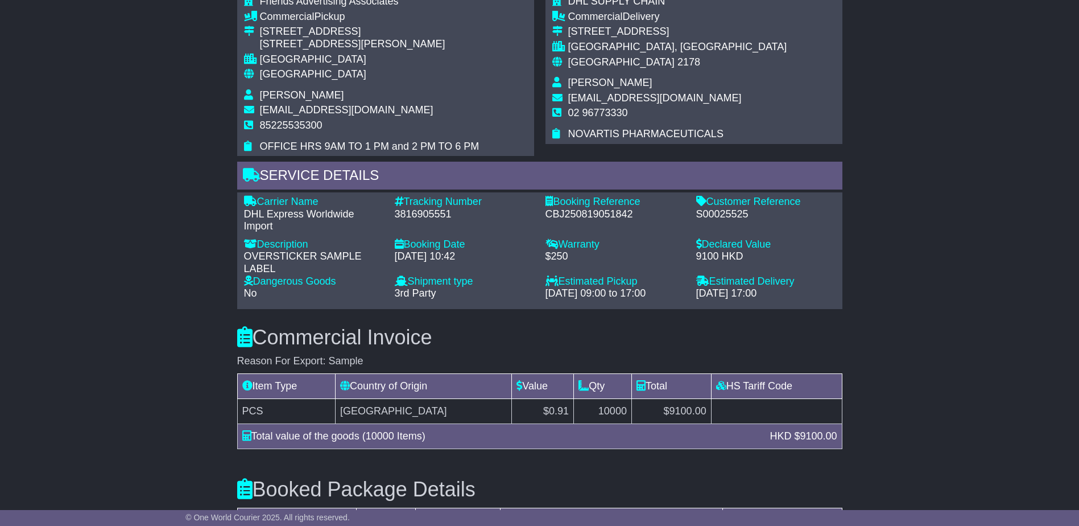
scroll to position [773, 0]
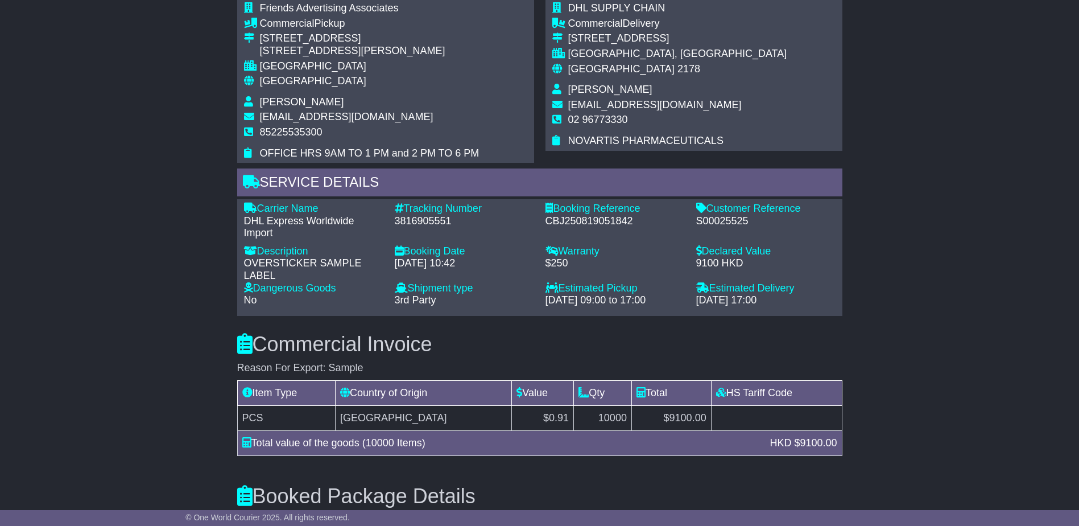
click at [984, 336] on div "Email Download Tracking Pricing Insurance" at bounding box center [539, 144] width 1079 height 1513
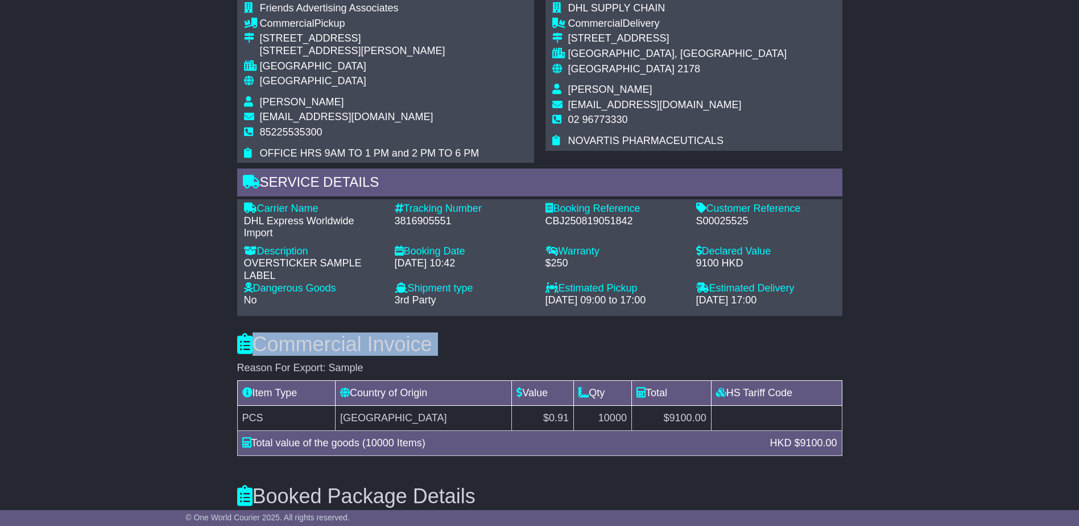
click at [984, 336] on div "Email Download Tracking Pricing Insurance" at bounding box center [539, 144] width 1079 height 1513
click at [984, 335] on div "Email Download Tracking Pricing Insurance" at bounding box center [539, 144] width 1079 height 1513
click at [985, 334] on div "Email Download Tracking Pricing Insurance" at bounding box center [539, 144] width 1079 height 1513
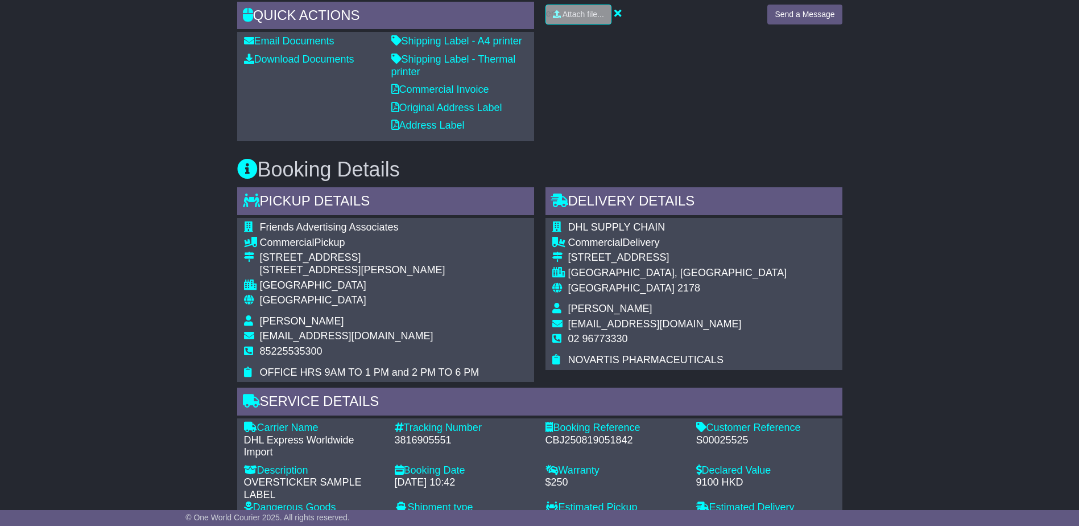
scroll to position [545, 0]
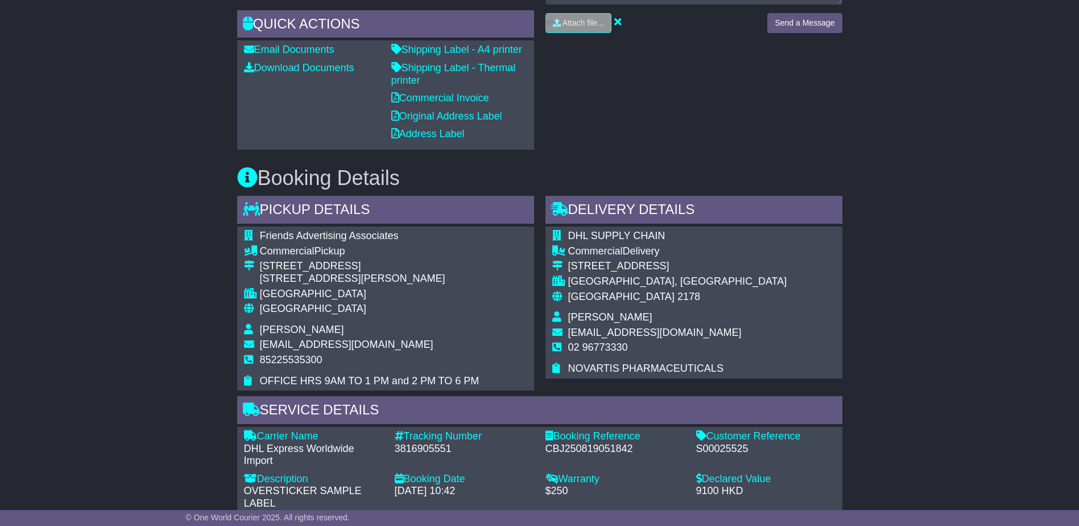
click at [984, 335] on div "Email Download Tracking Pricing Insurance" at bounding box center [539, 371] width 1079 height 1513
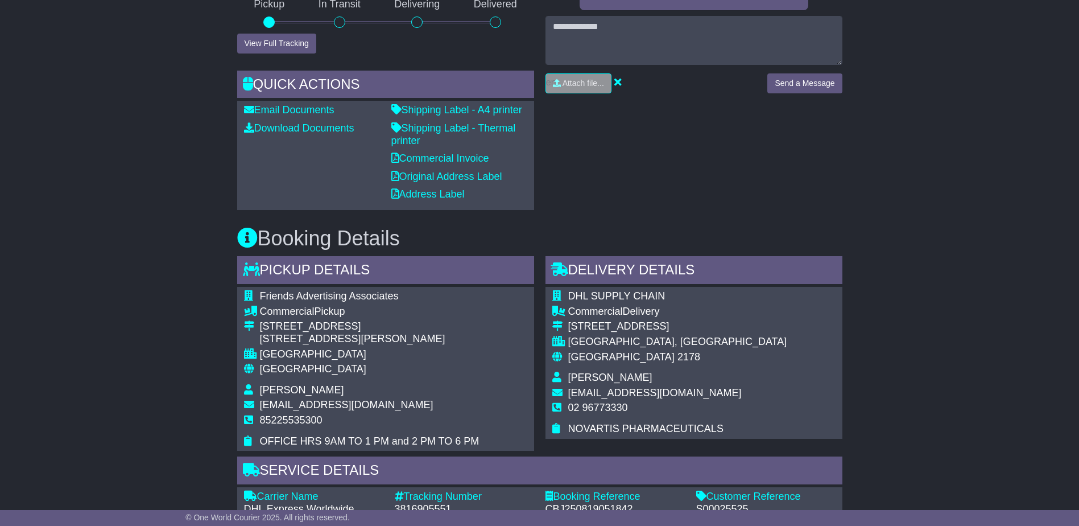
scroll to position [431, 0]
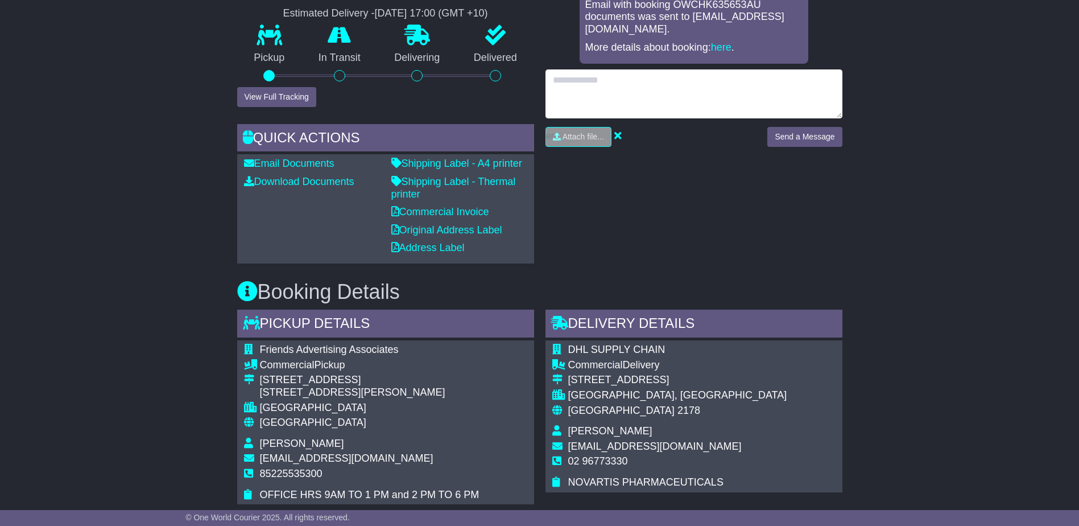
drag, startPoint x: 687, startPoint y: 94, endPoint x: 693, endPoint y: 87, distance: 9.7
click at [692, 88] on textarea at bounding box center [694, 93] width 297 height 49
type textarea "*"
type textarea "**********"
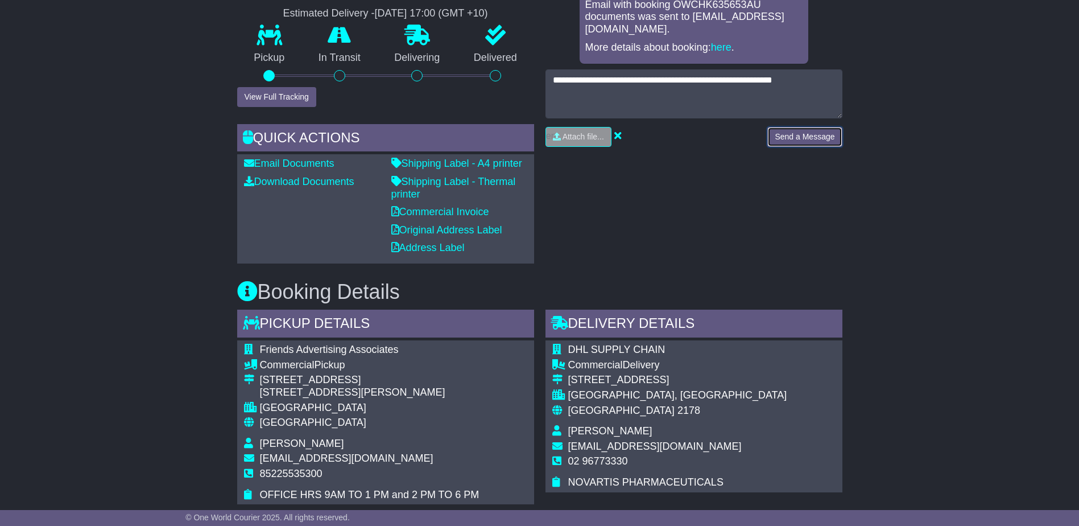
click at [832, 134] on button "Send a Message" at bounding box center [804, 137] width 75 height 20
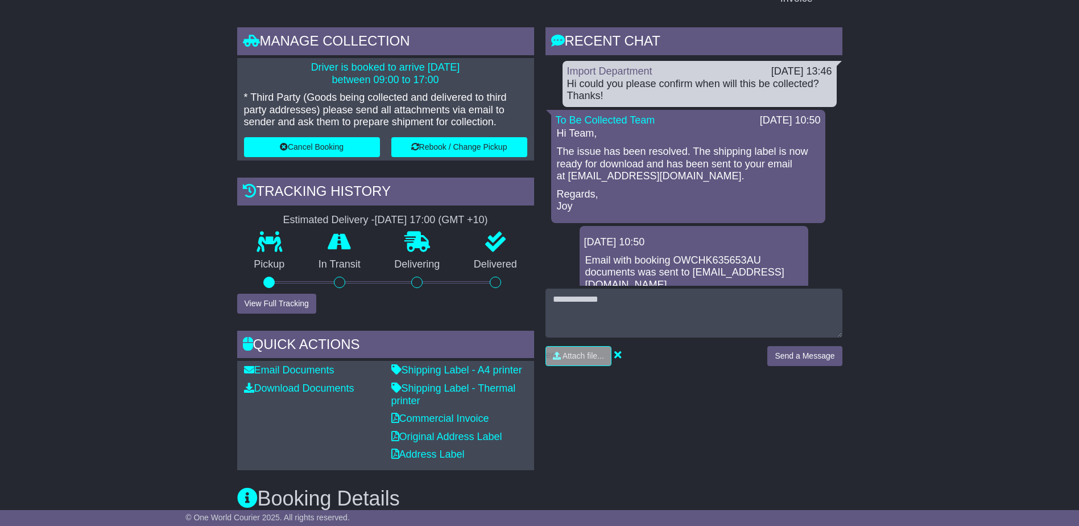
scroll to position [204, 0]
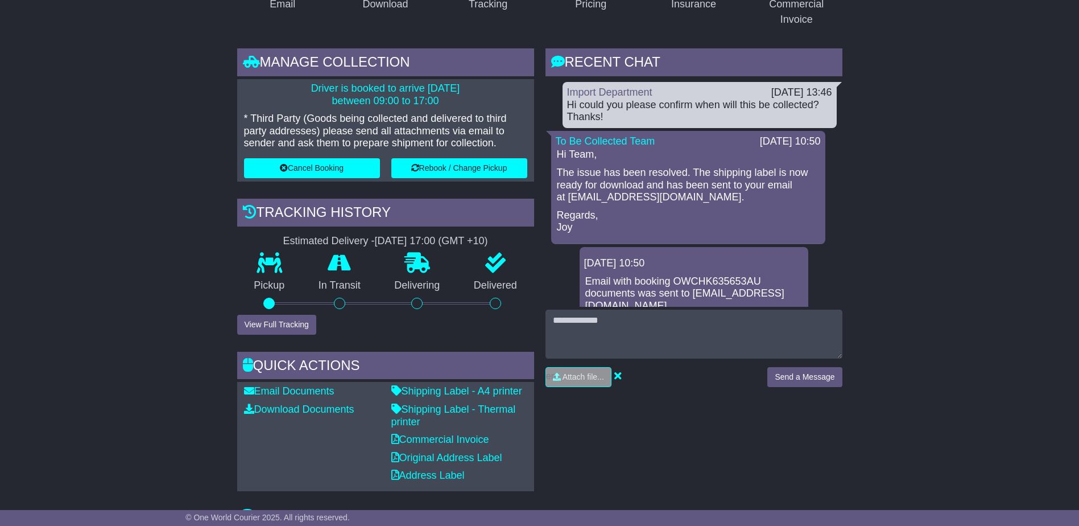
drag, startPoint x: 106, startPoint y: 256, endPoint x: 80, endPoint y: 329, distance: 77.4
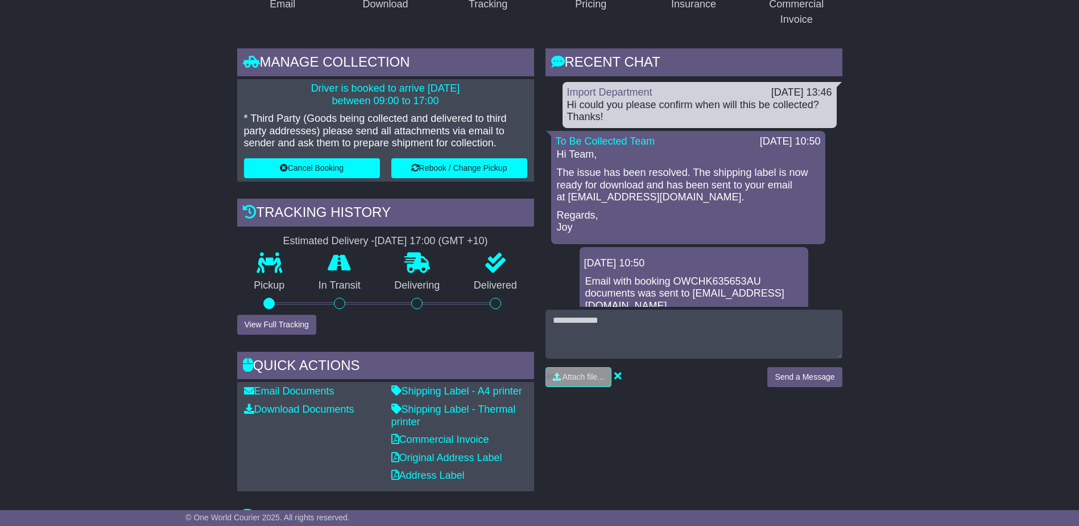
drag, startPoint x: 176, startPoint y: 361, endPoint x: 181, endPoint y: 359, distance: 5.9
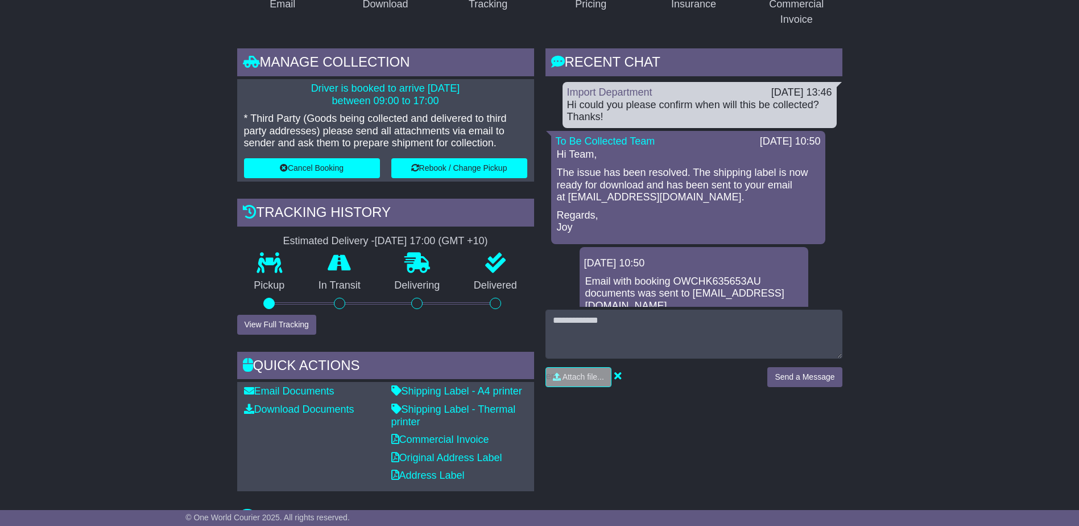
drag, startPoint x: 118, startPoint y: 381, endPoint x: 126, endPoint y: 380, distance: 8.0
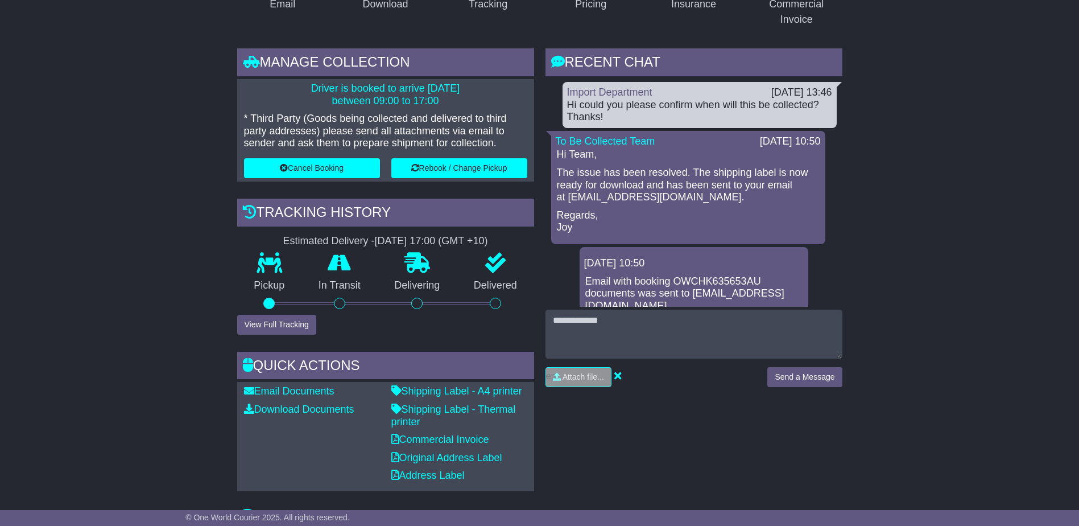
drag, startPoint x: 130, startPoint y: 376, endPoint x: 77, endPoint y: 354, distance: 57.2
drag, startPoint x: 79, startPoint y: 353, endPoint x: 72, endPoint y: 426, distance: 73.2
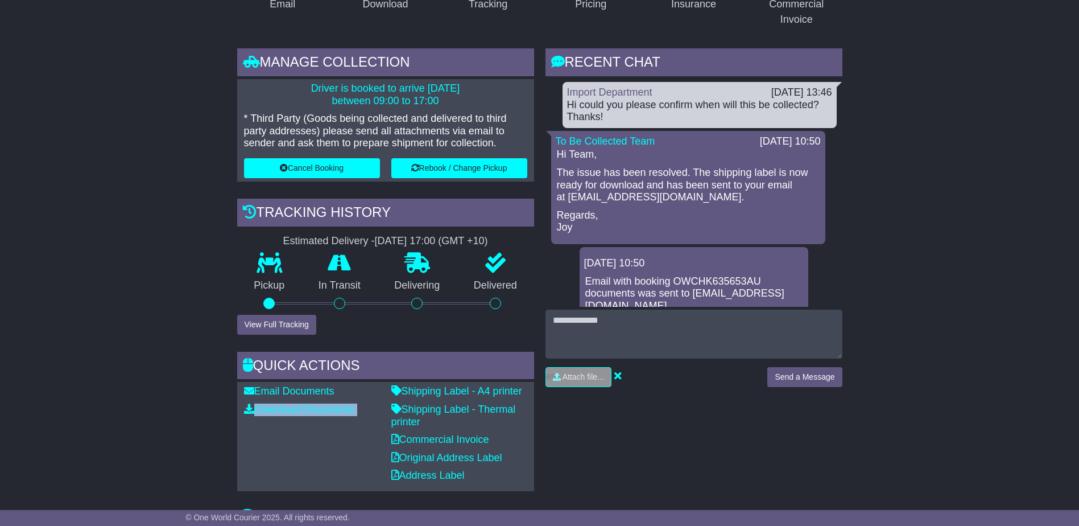
click at [279, 455] on div "Email Documents Download Documents Email PODs" at bounding box center [311, 436] width 147 height 102
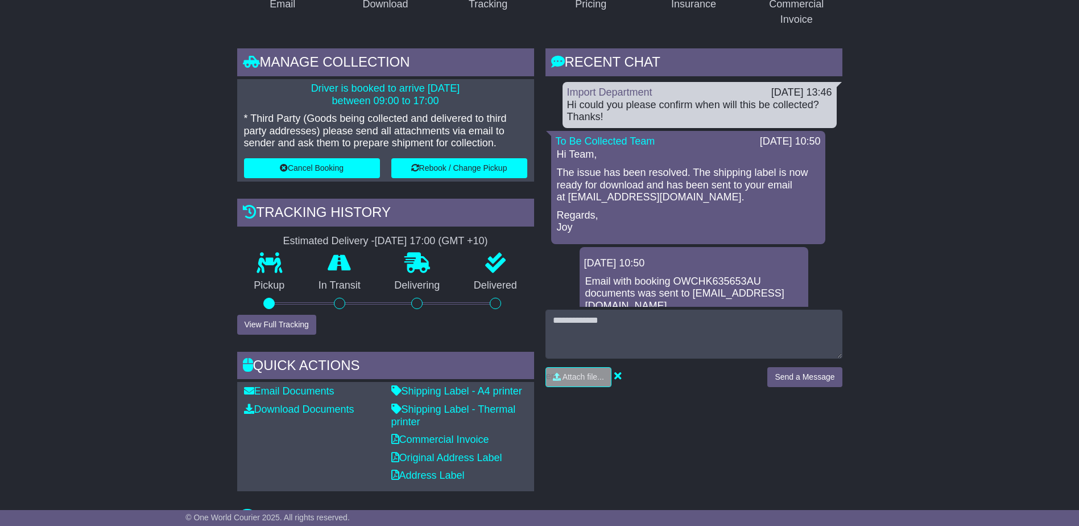
drag, startPoint x: 89, startPoint y: 326, endPoint x: 82, endPoint y: 323, distance: 6.9
drag, startPoint x: 168, startPoint y: 394, endPoint x: 169, endPoint y: 403, distance: 9.1
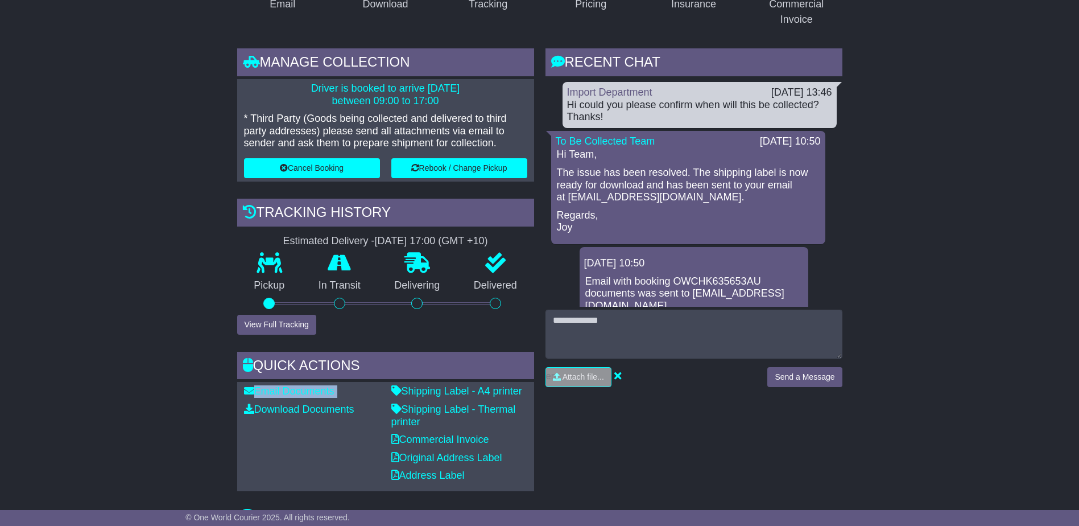
drag, startPoint x: 143, startPoint y: 371, endPoint x: 147, endPoint y: 388, distance: 16.8
drag, startPoint x: 147, startPoint y: 388, endPoint x: 105, endPoint y: 382, distance: 42.0
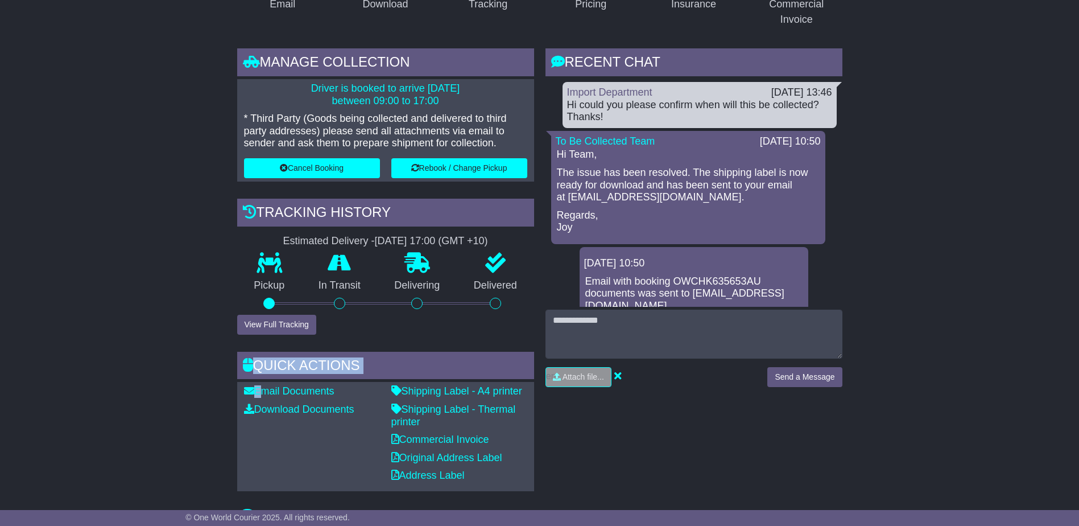
drag, startPoint x: 108, startPoint y: 371, endPoint x: 88, endPoint y: 383, distance: 23.5
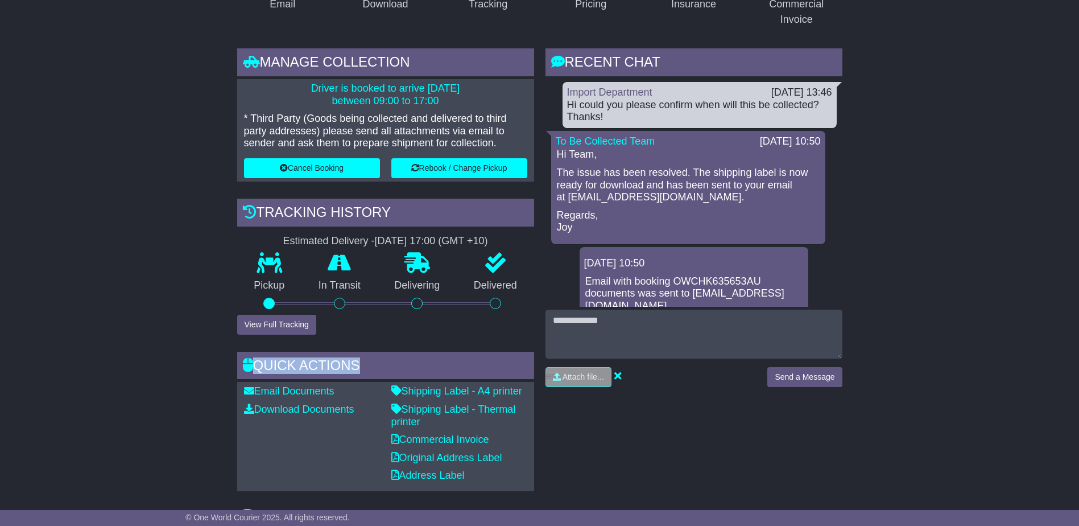
click at [329, 360] on div "Quick Actions" at bounding box center [385, 367] width 297 height 31
click at [342, 363] on div "Quick Actions" at bounding box center [385, 367] width 297 height 31
click at [261, 368] on div "Quick Actions" at bounding box center [385, 367] width 297 height 31
drag, startPoint x: 105, startPoint y: 332, endPoint x: 149, endPoint y: 335, distance: 43.9
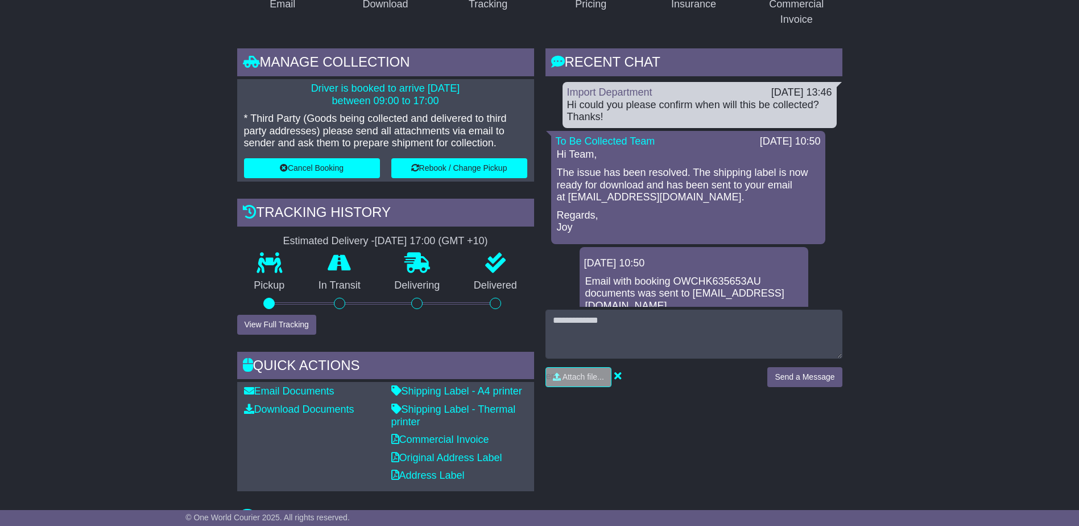
drag, startPoint x: 920, startPoint y: 255, endPoint x: 902, endPoint y: 262, distance: 19.4
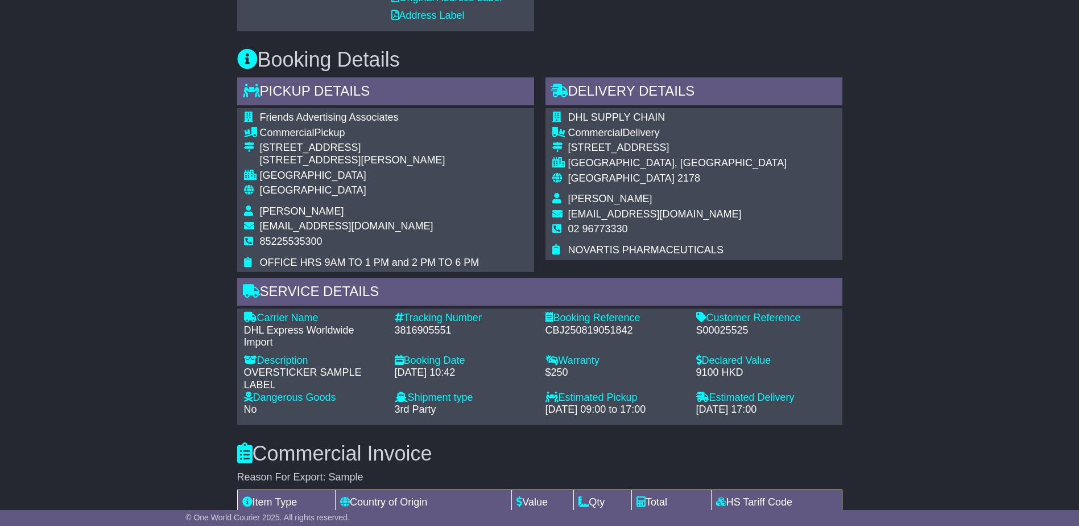
drag, startPoint x: 1033, startPoint y: 342, endPoint x: 1019, endPoint y: 349, distance: 14.8
click at [1030, 344] on div "Email Download Tracking Pricing Insurance" at bounding box center [539, 253] width 1079 height 1513
click at [1018, 296] on div "Email Download Tracking Pricing Insurance" at bounding box center [539, 253] width 1079 height 1513
click at [1024, 303] on div "Email Download Tracking Pricing Insurance" at bounding box center [539, 253] width 1079 height 1513
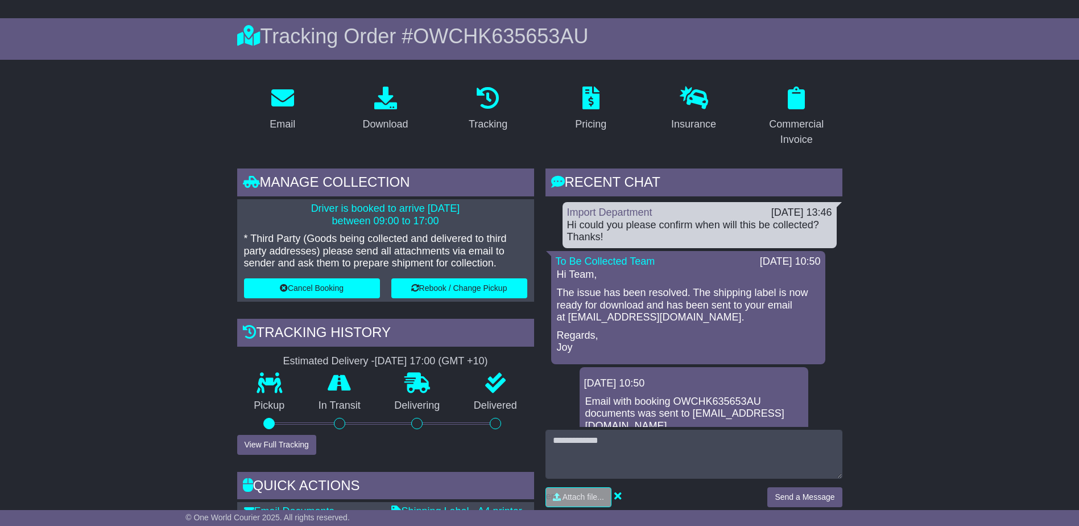
scroll to position [0, 0]
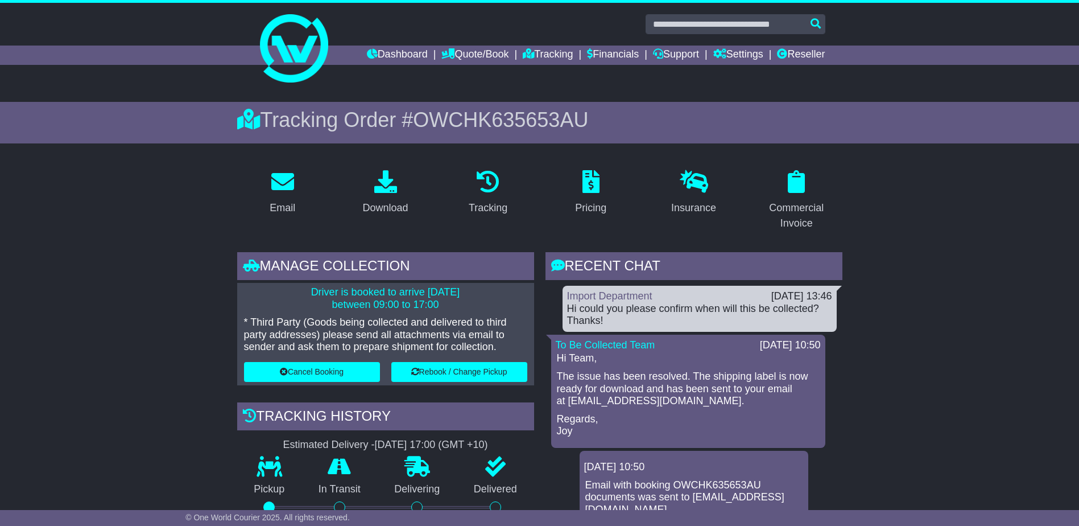
drag, startPoint x: 924, startPoint y: 262, endPoint x: 936, endPoint y: 378, distance: 116.1
drag, startPoint x: 999, startPoint y: 414, endPoint x: 938, endPoint y: 440, distance: 66.8
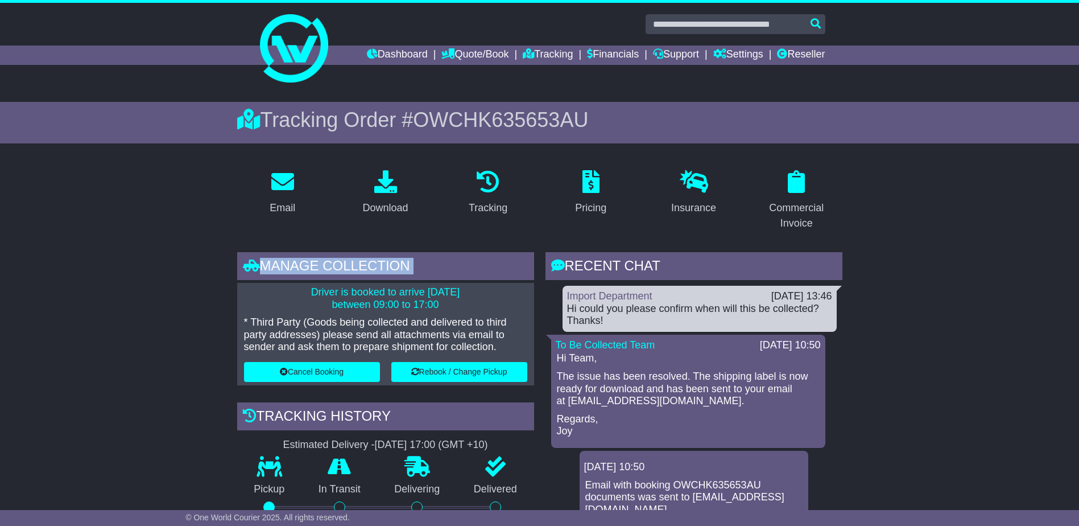
drag, startPoint x: 158, startPoint y: 287, endPoint x: 151, endPoint y: 286, distance: 6.9
drag, startPoint x: 149, startPoint y: 285, endPoint x: 140, endPoint y: 279, distance: 11.0
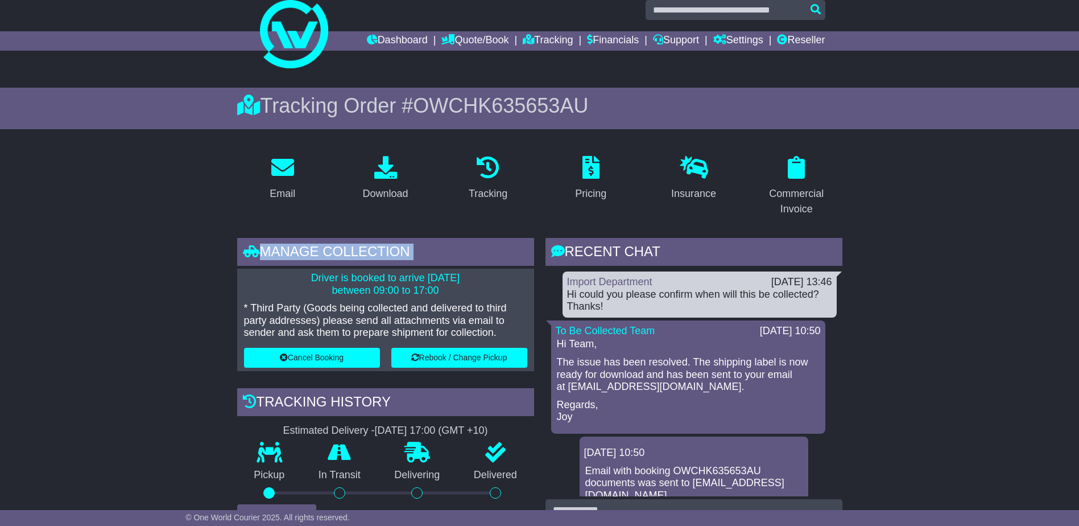
scroll to position [57, 0]
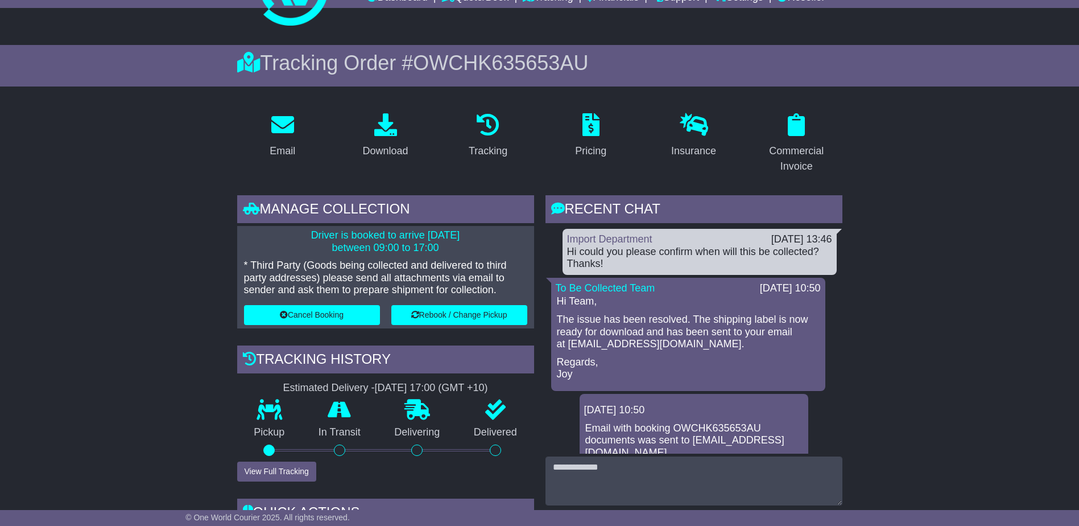
drag, startPoint x: 395, startPoint y: 245, endPoint x: 379, endPoint y: 262, distance: 23.3
click at [395, 244] on p "Driver is booked to arrive [DATE] between 09:00 to 17:00" at bounding box center [385, 241] width 283 height 24
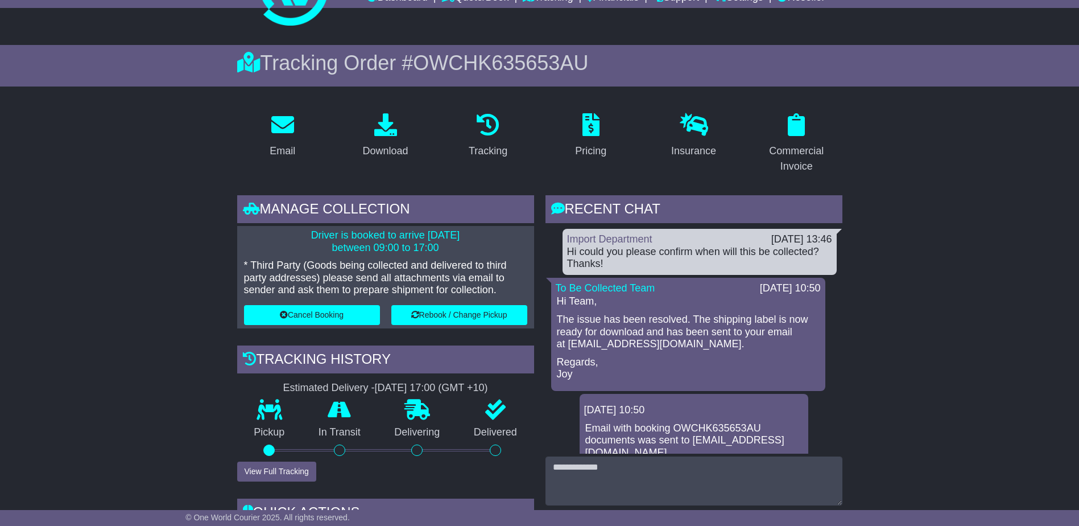
drag, startPoint x: 1013, startPoint y: 377, endPoint x: 1013, endPoint y: 385, distance: 8.0
drag, startPoint x: 1013, startPoint y: 385, endPoint x: 960, endPoint y: 434, distance: 72.1
